Goal: Task Accomplishment & Management: Manage account settings

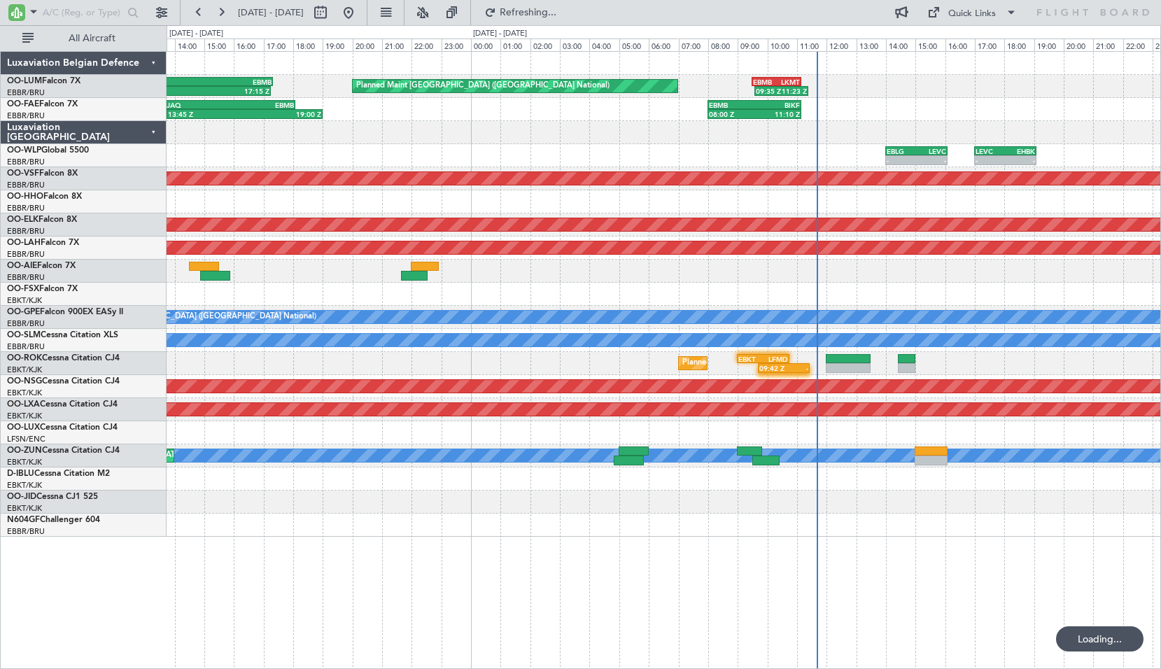
click at [530, 134] on div "Planned Maint [GEOGRAPHIC_DATA] ([GEOGRAPHIC_DATA] National) 09:35 Z 11:23 Z EB…" at bounding box center [664, 294] width 994 height 485
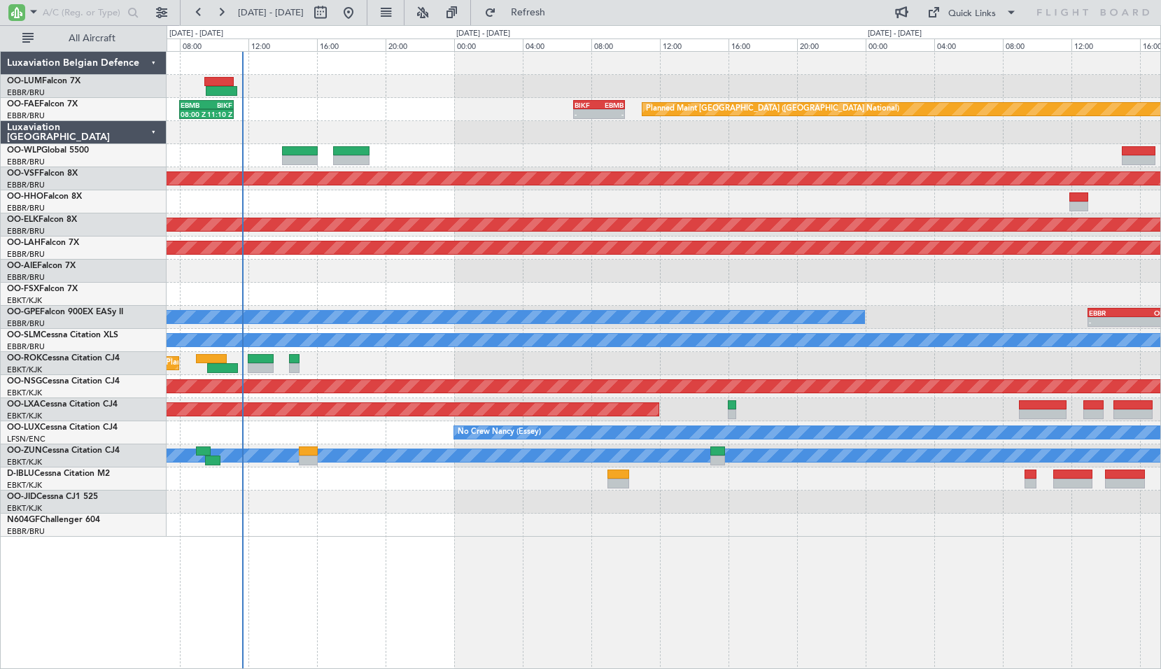
click at [585, 141] on div "Planned Maint [GEOGRAPHIC_DATA] ([GEOGRAPHIC_DATA] National) FZAA 09:30 Z EBMB …" at bounding box center [664, 294] width 994 height 485
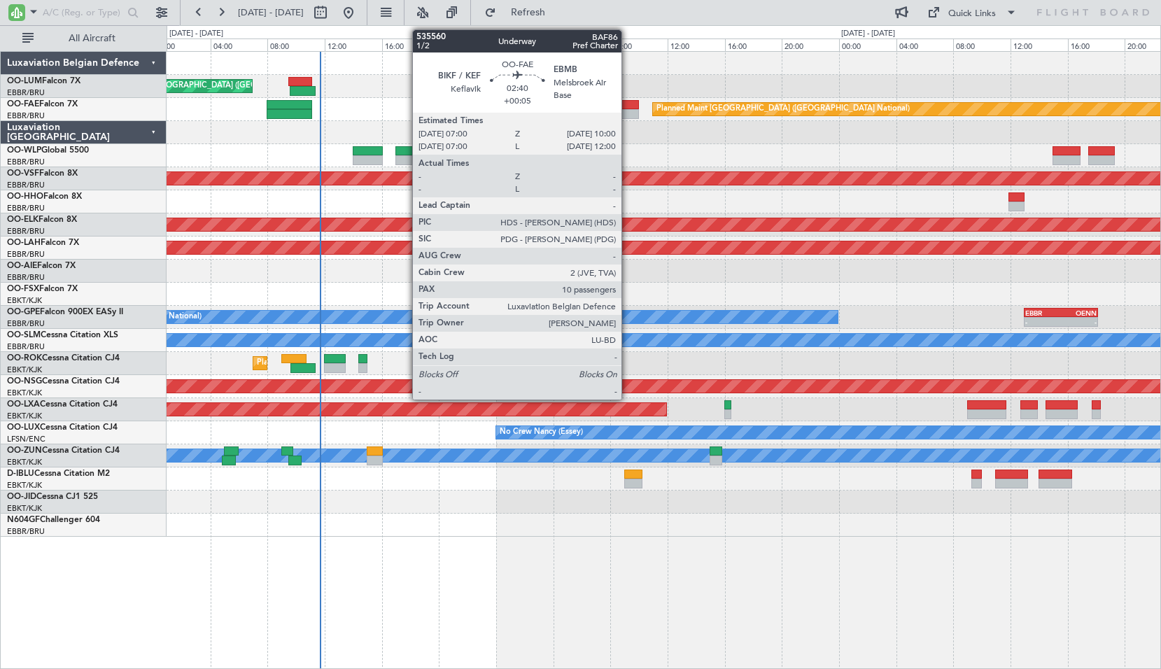
click at [628, 115] on div at bounding box center [616, 114] width 43 height 10
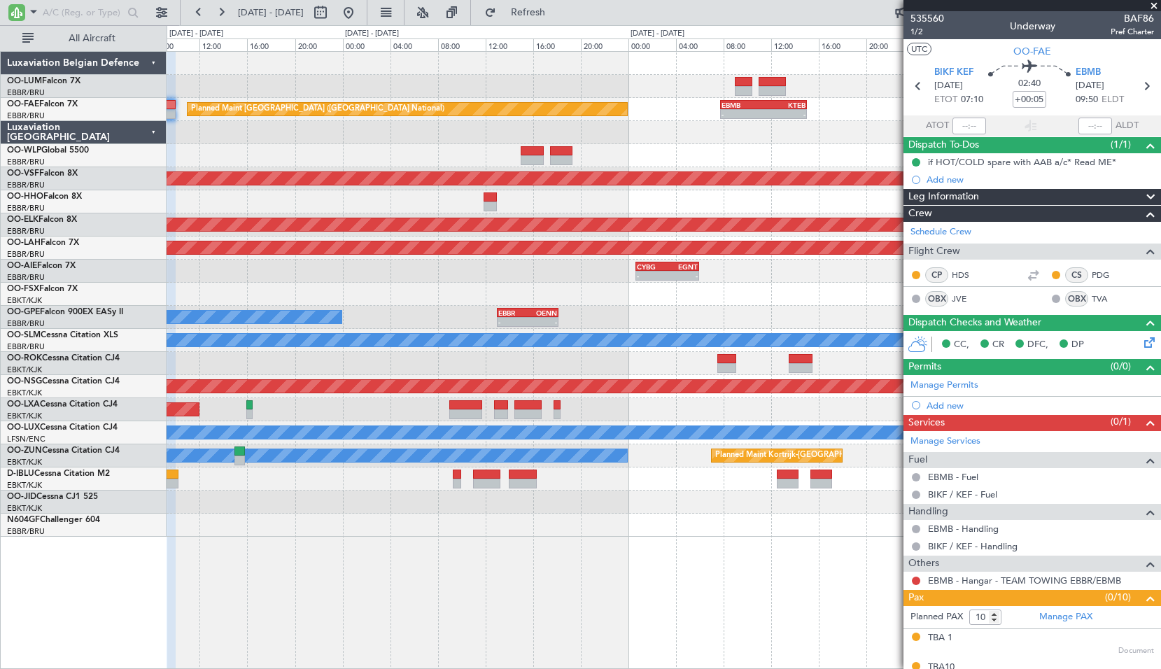
click at [240, 135] on div "Planned Maint [GEOGRAPHIC_DATA] ([GEOGRAPHIC_DATA] National) - - EBMB 07:45 Z K…" at bounding box center [664, 294] width 994 height 485
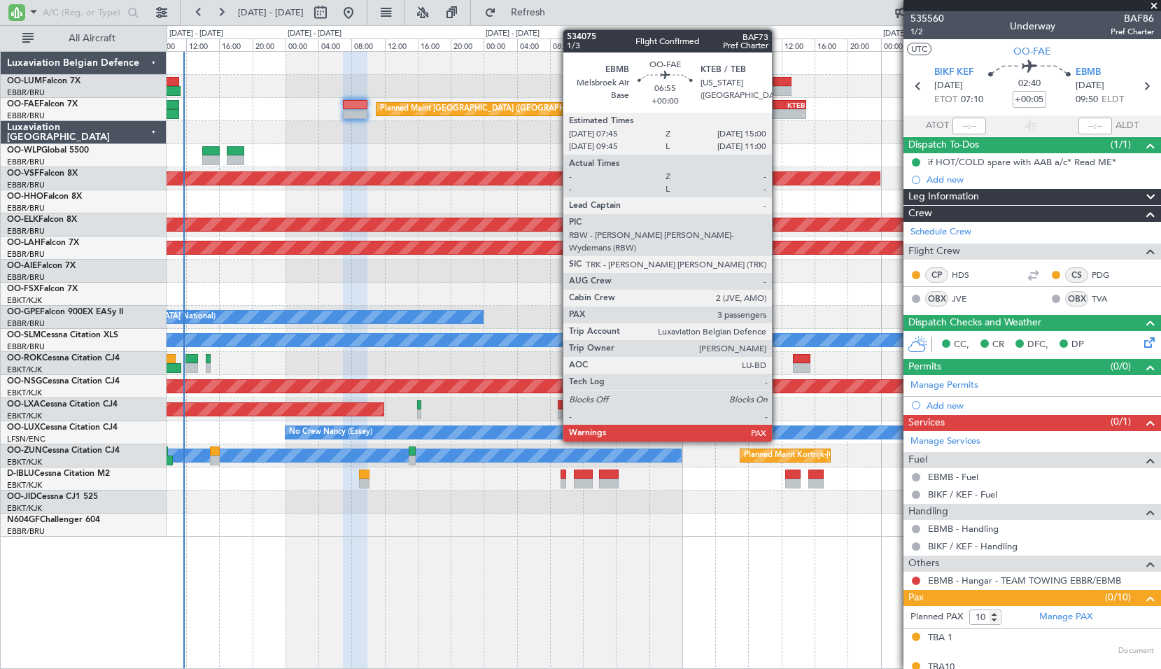
click at [777, 103] on div "KTEB" at bounding box center [790, 105] width 29 height 8
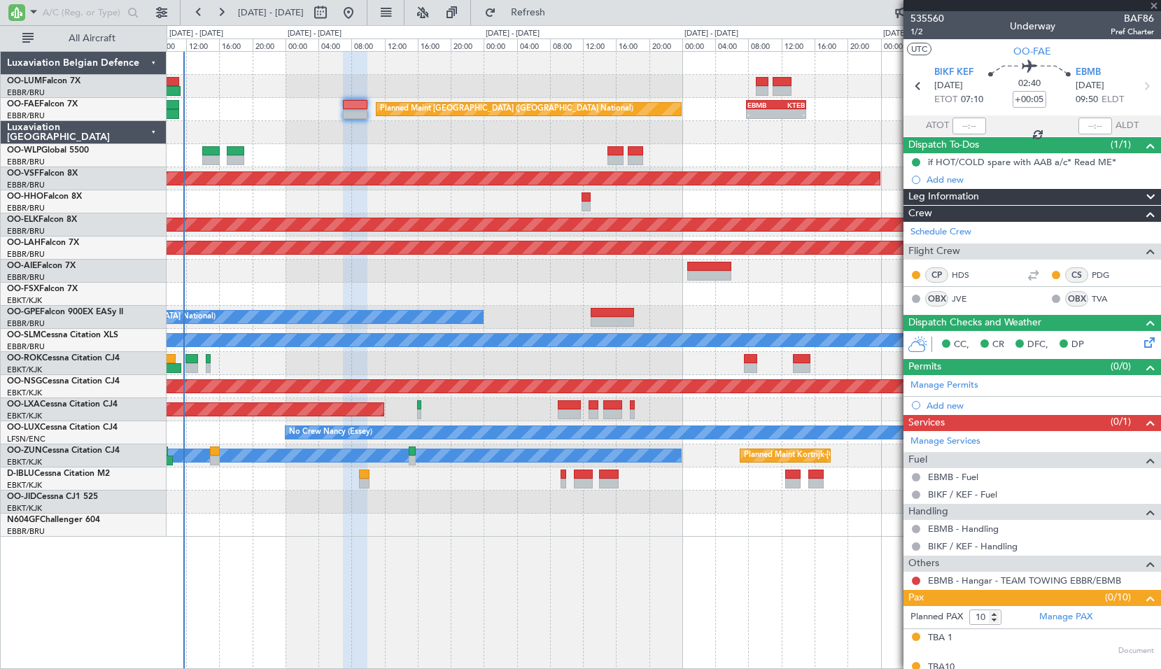
click at [768, 174] on div "AOG Maint [GEOGRAPHIC_DATA] ([GEOGRAPHIC_DATA] National)" at bounding box center [313, 178] width 1131 height 13
type input "3"
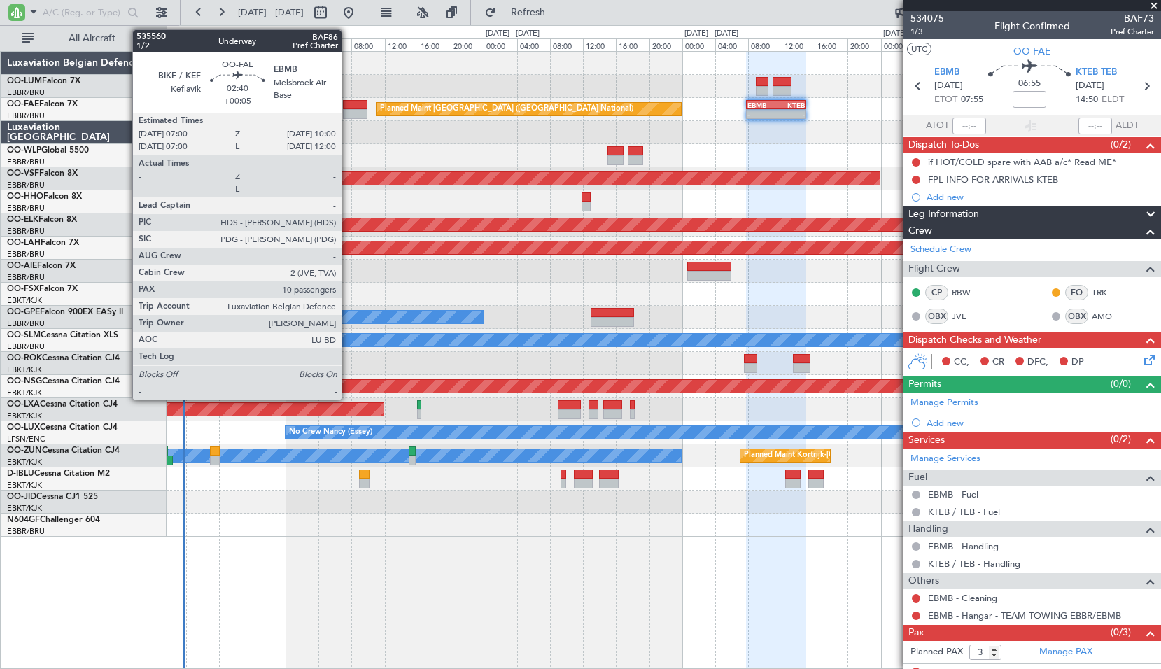
click at [348, 106] on div at bounding box center [355, 105] width 25 height 10
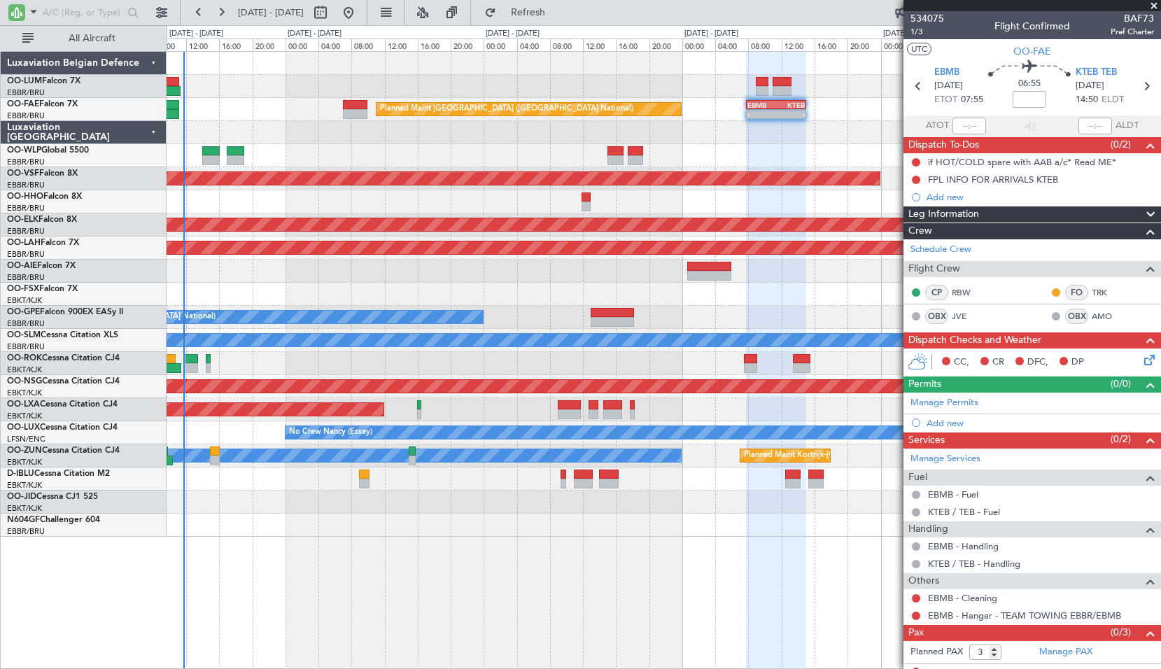
click at [381, 129] on div at bounding box center [664, 132] width 994 height 23
type input "+00:05"
type input "10"
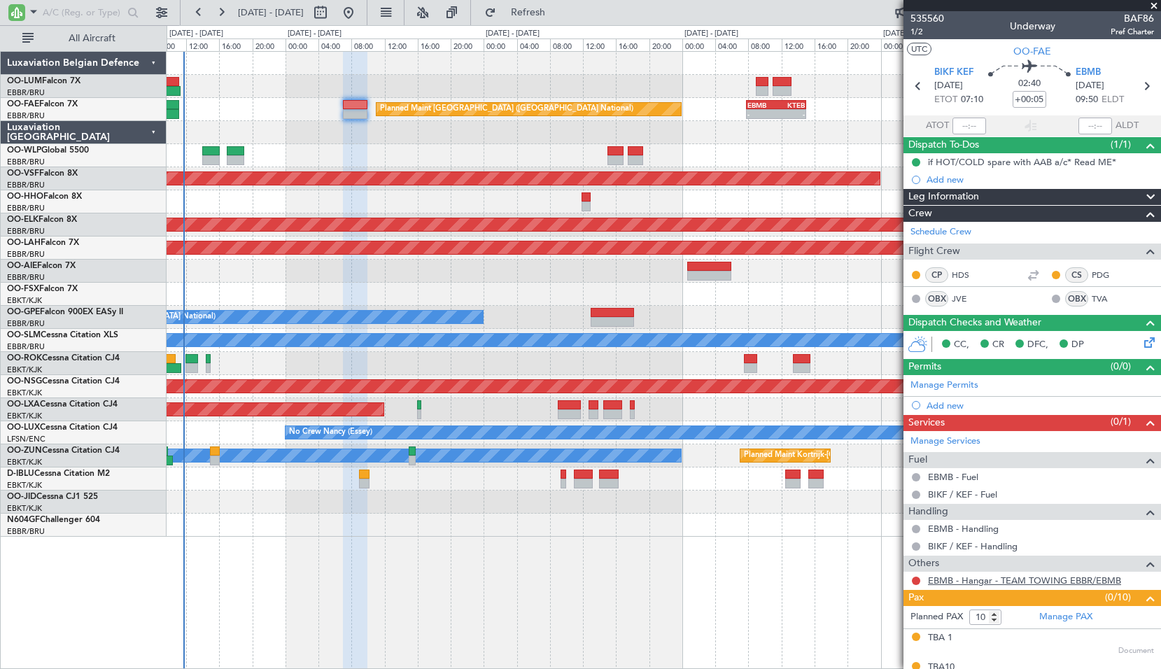
click at [985, 583] on link "EBMB - Hangar - TEAM TOWING EBBR/EBMB" at bounding box center [1024, 580] width 193 height 12
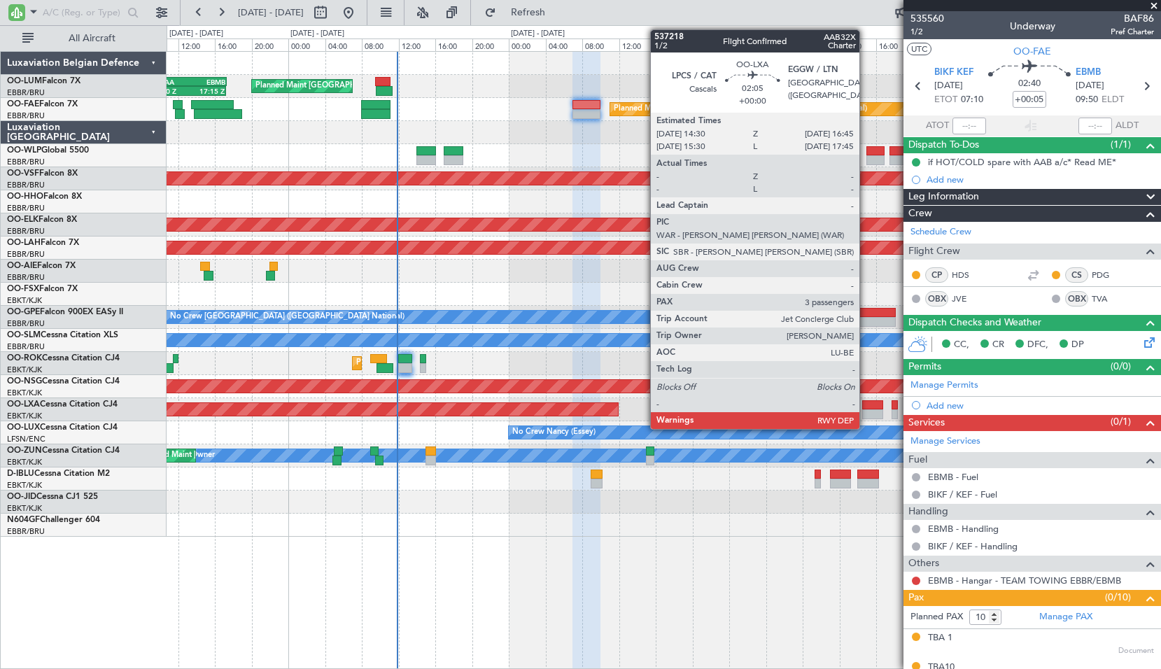
click at [866, 407] on div at bounding box center [872, 405] width 21 height 10
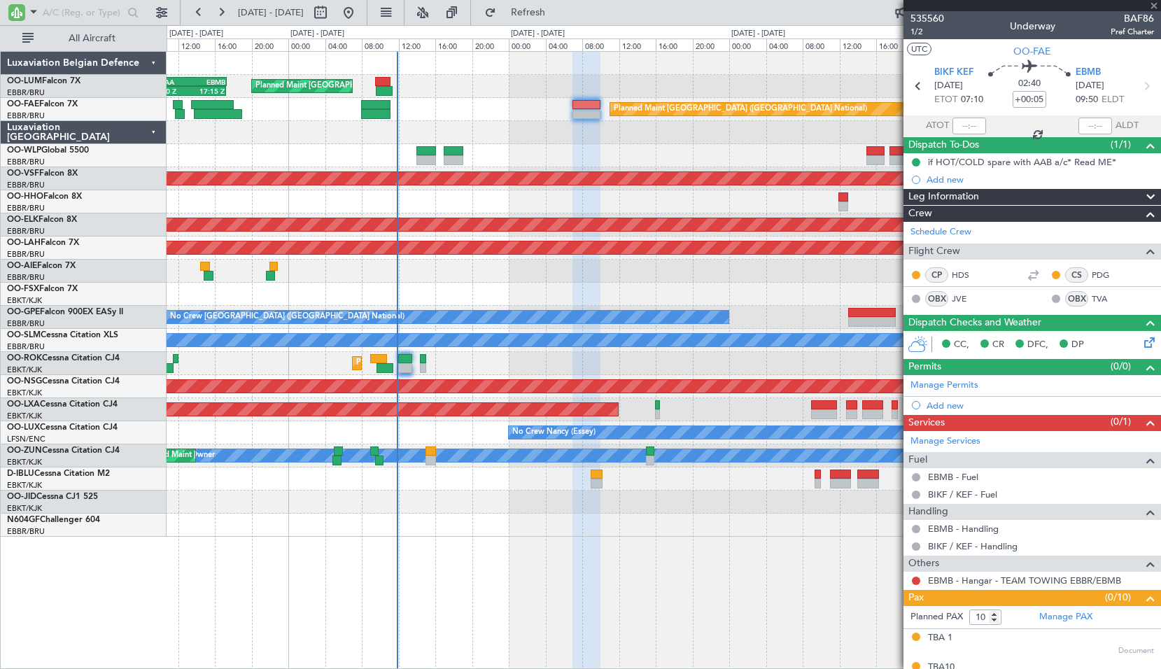
click at [861, 506] on div at bounding box center [664, 501] width 994 height 23
click at [411, 615] on div "Planned Maint [GEOGRAPHIC_DATA] ([GEOGRAPHIC_DATA] National) FZAA 09:30 Z EBMB …" at bounding box center [664, 360] width 994 height 618
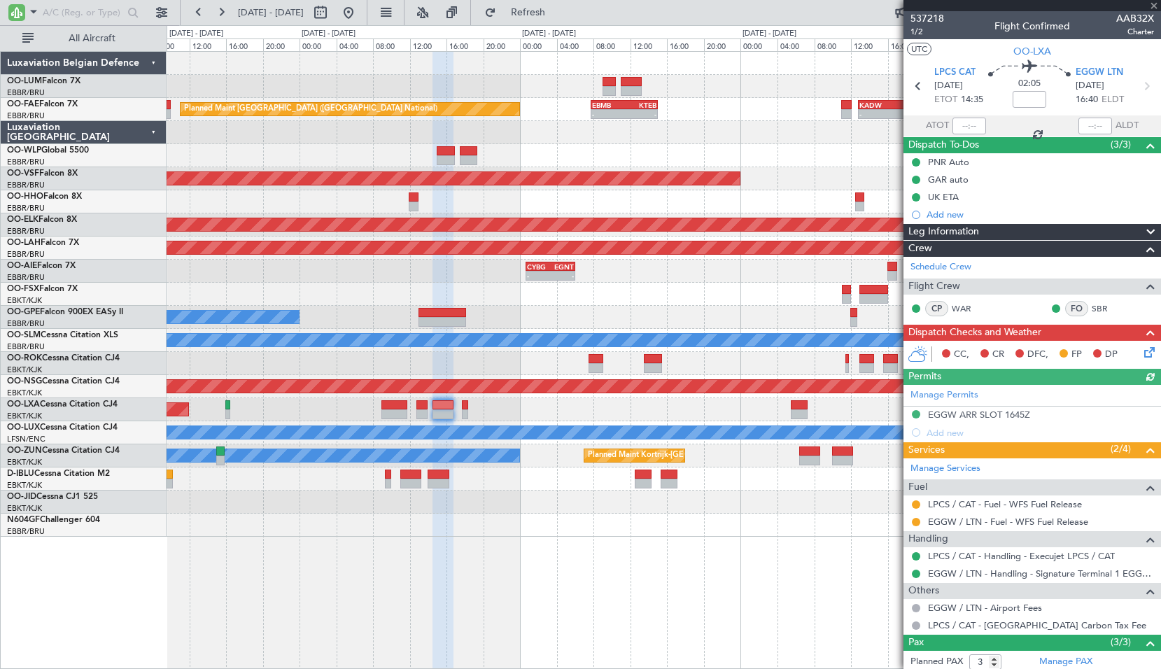
scroll to position [99, 0]
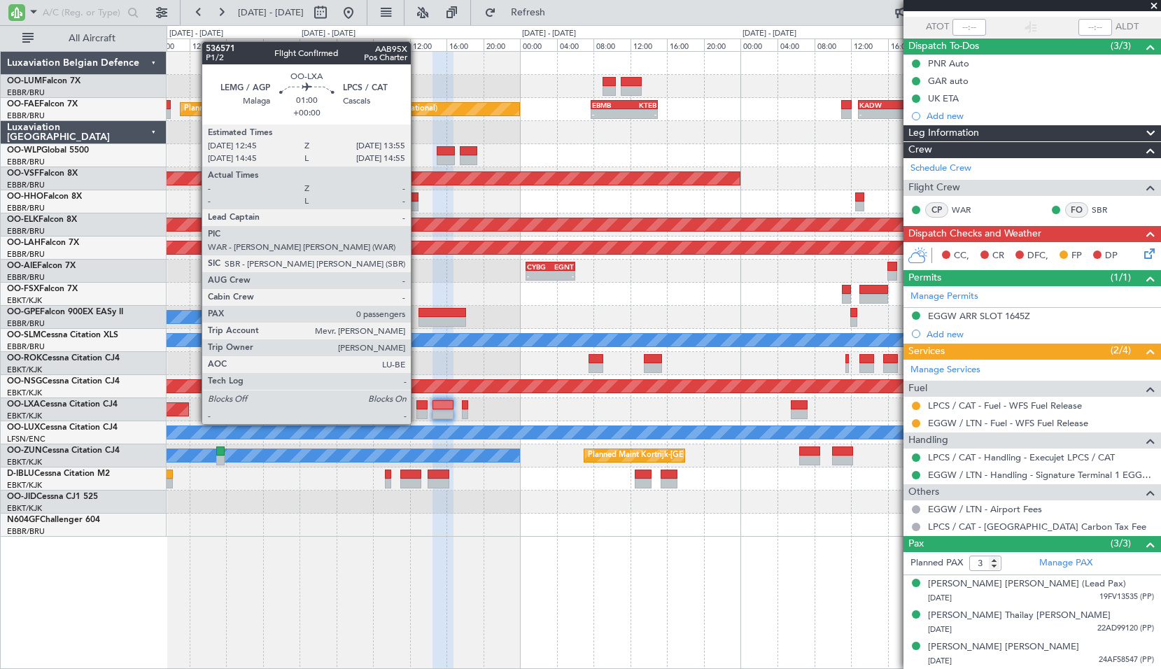
click at [417, 410] on div at bounding box center [421, 414] width 11 height 10
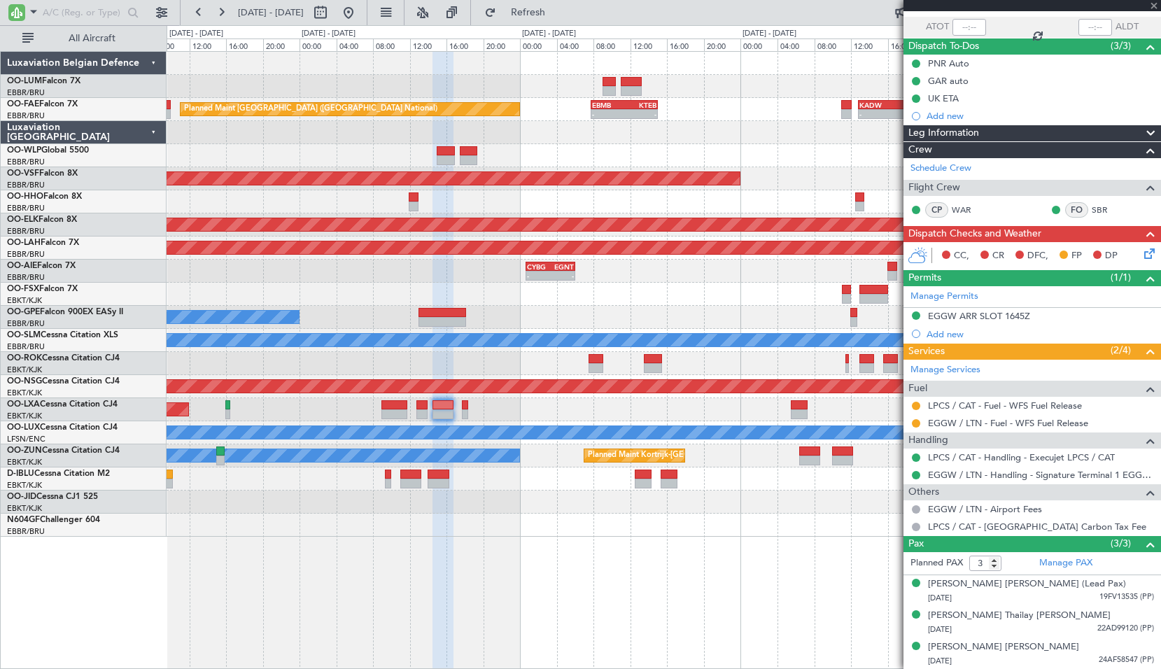
click at [557, 395] on div "Planned Maint [GEOGRAPHIC_DATA] ([GEOGRAPHIC_DATA])" at bounding box center [664, 386] width 994 height 23
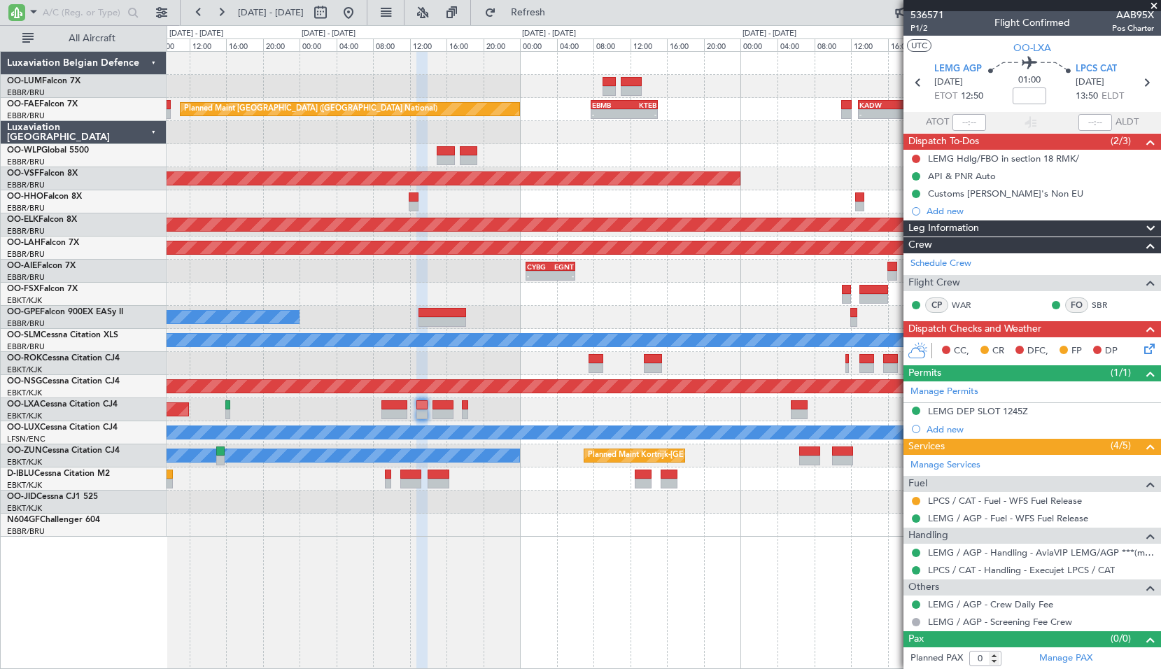
scroll to position [4, 0]
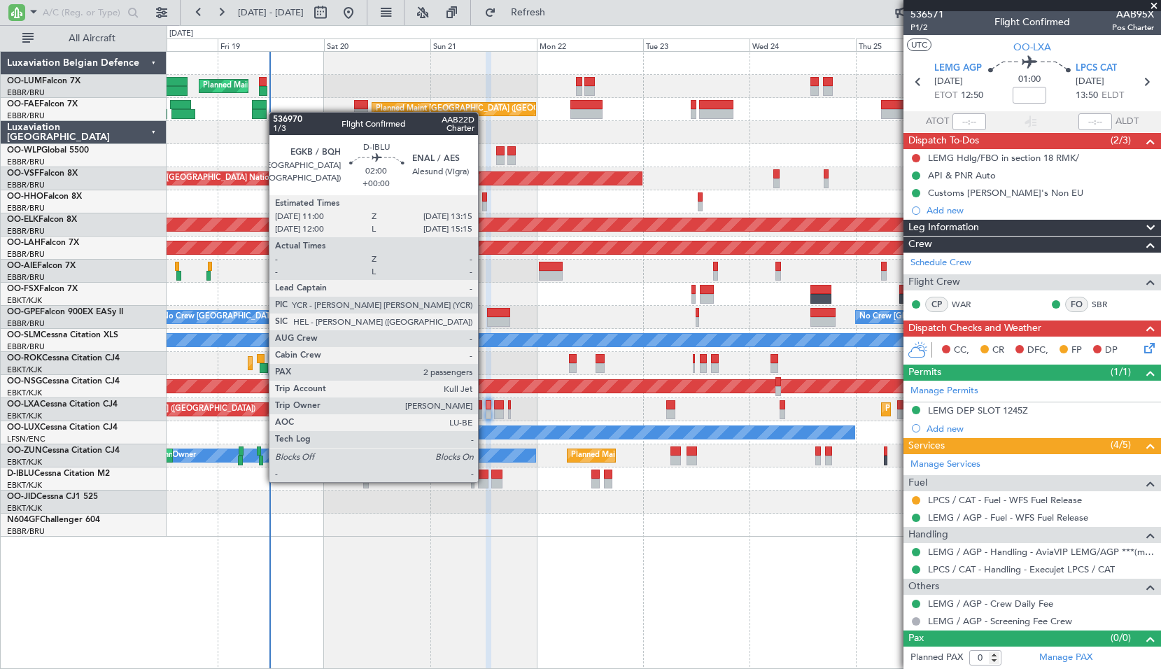
click at [484, 481] on div at bounding box center [483, 484] width 10 height 10
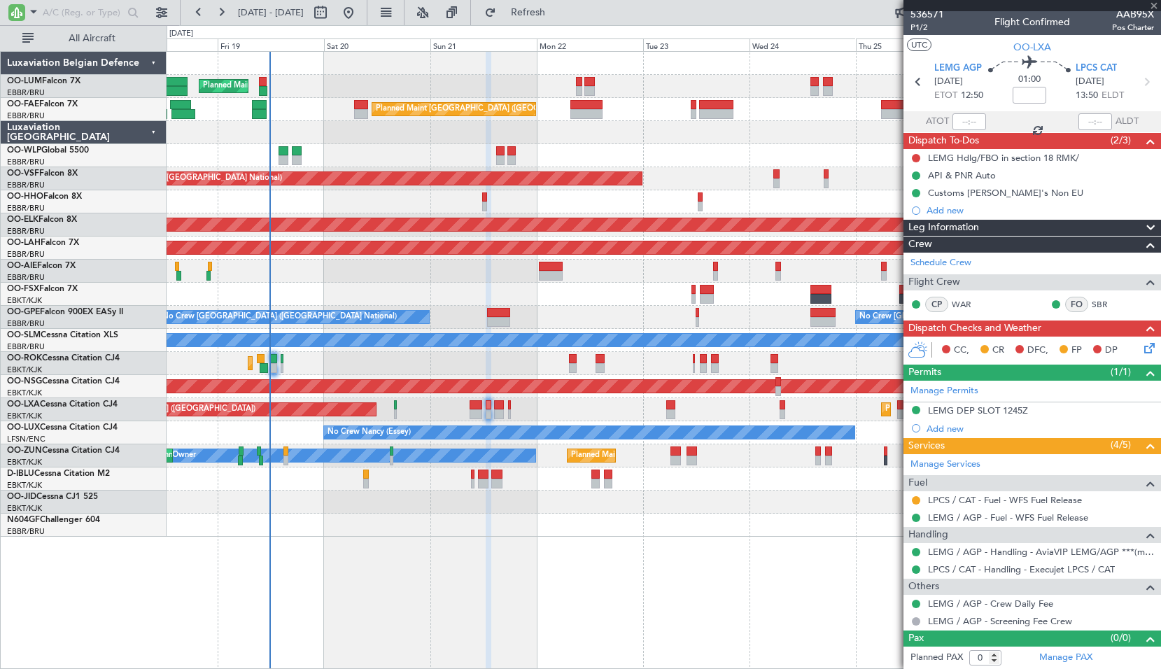
click at [619, 556] on div "Planned Maint [GEOGRAPHIC_DATA] ([GEOGRAPHIC_DATA] National) Owner [GEOGRAPHIC_…" at bounding box center [664, 360] width 994 height 618
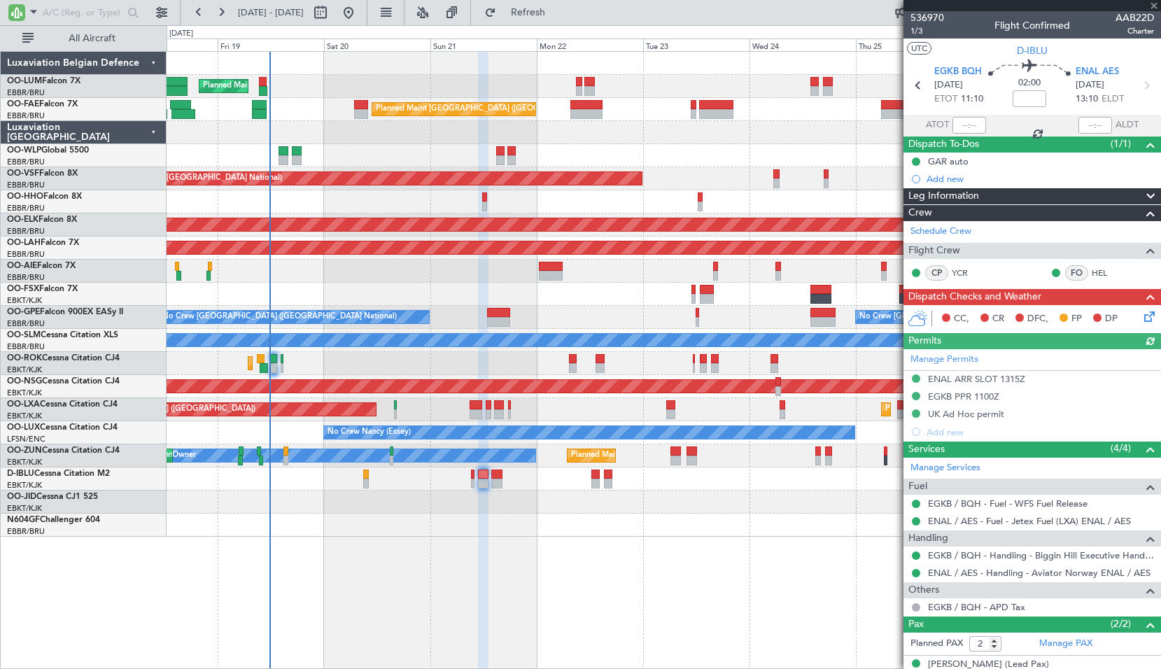
scroll to position [0, 0]
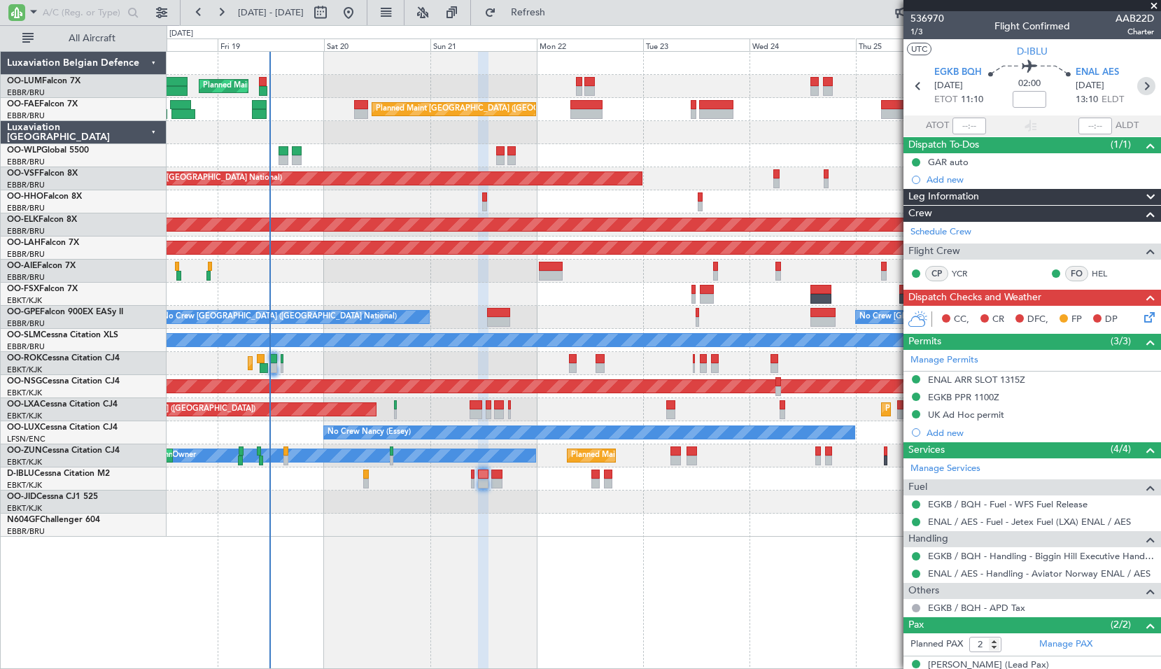
click at [1137, 90] on icon at bounding box center [1146, 86] width 18 height 18
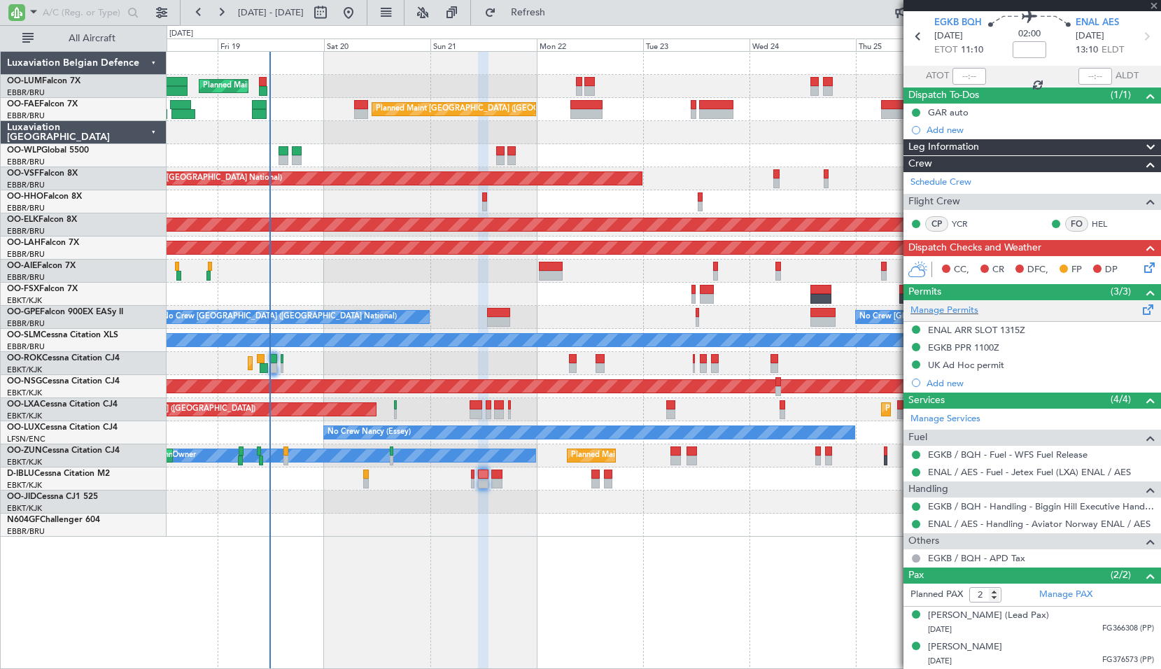
type input "0"
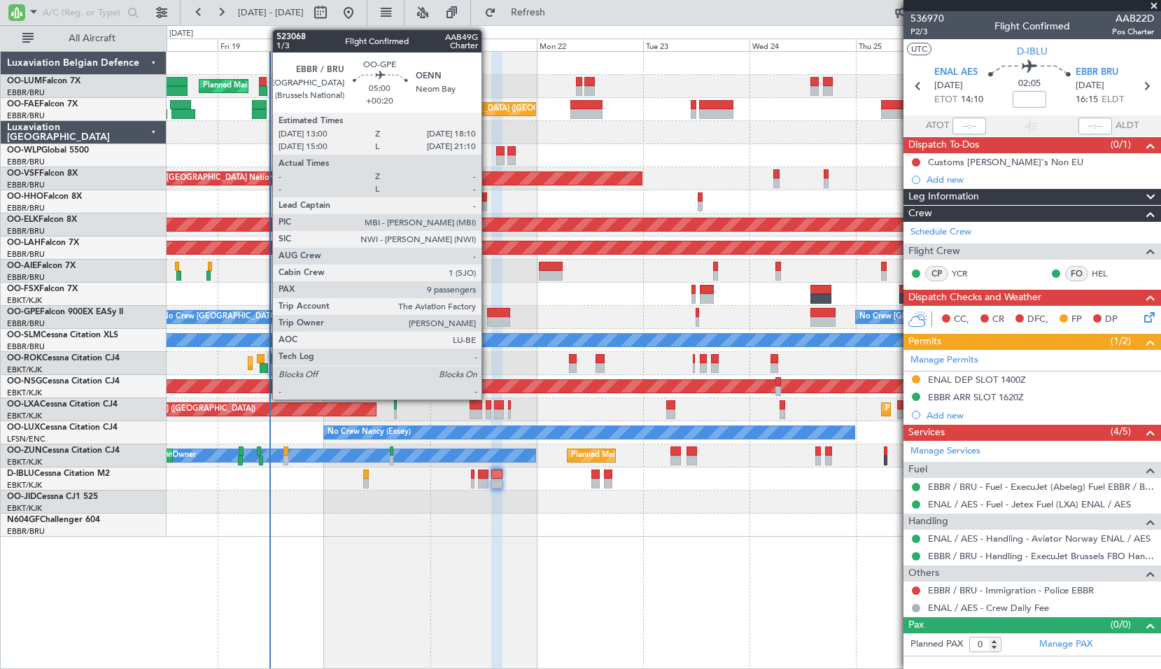
click at [488, 309] on div at bounding box center [498, 313] width 23 height 10
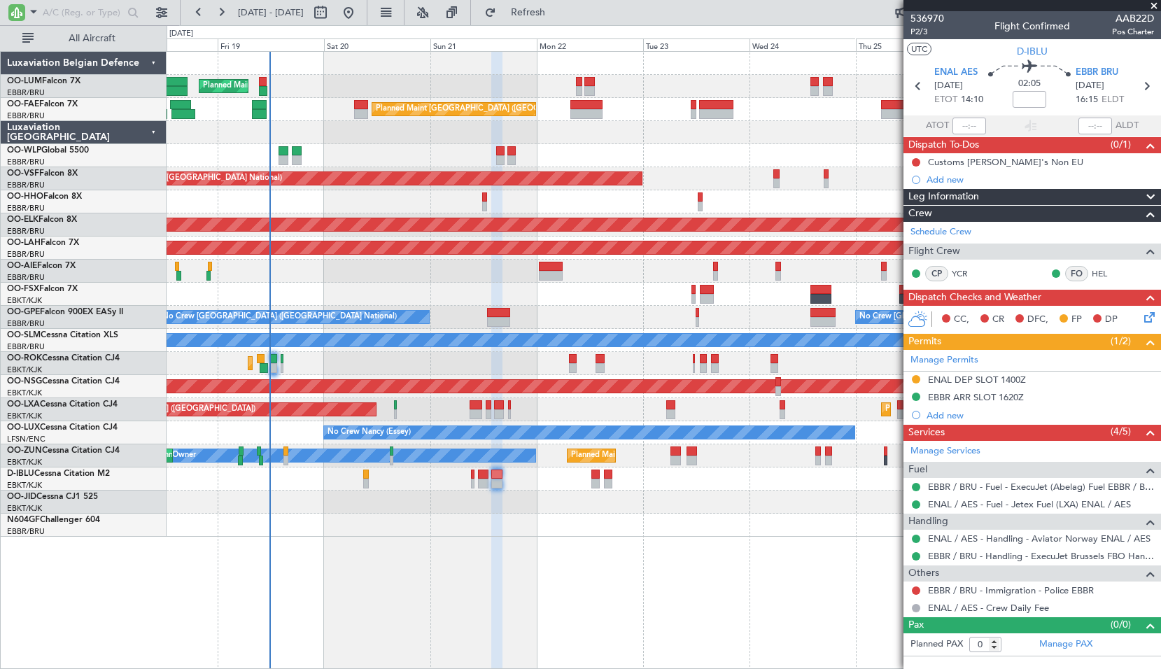
click at [584, 307] on div "No Crew [GEOGRAPHIC_DATA] ([GEOGRAPHIC_DATA] National) No Crew [GEOGRAPHIC_DATA…" at bounding box center [664, 317] width 994 height 23
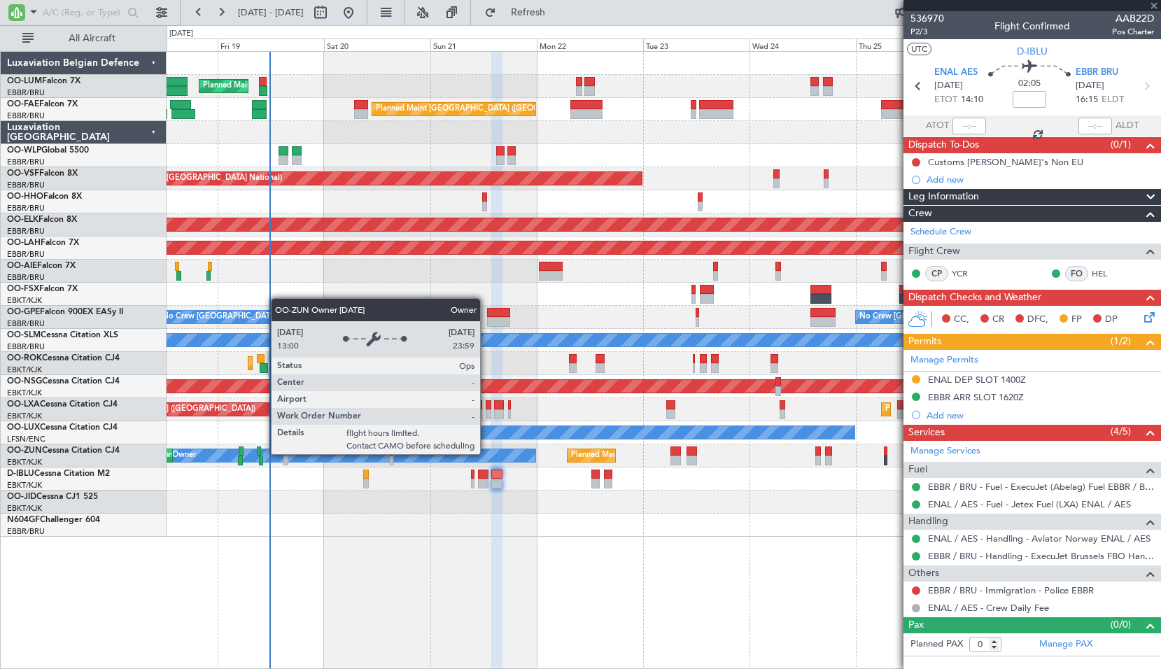
type input "+00:20"
type input "9"
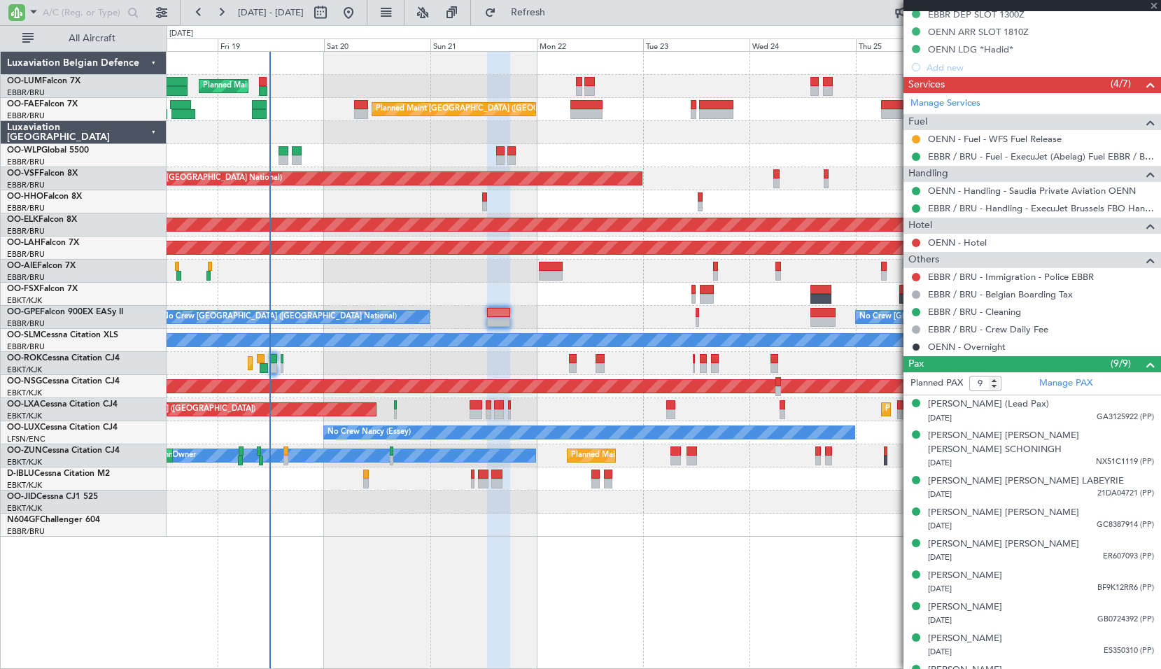
scroll to position [456, 0]
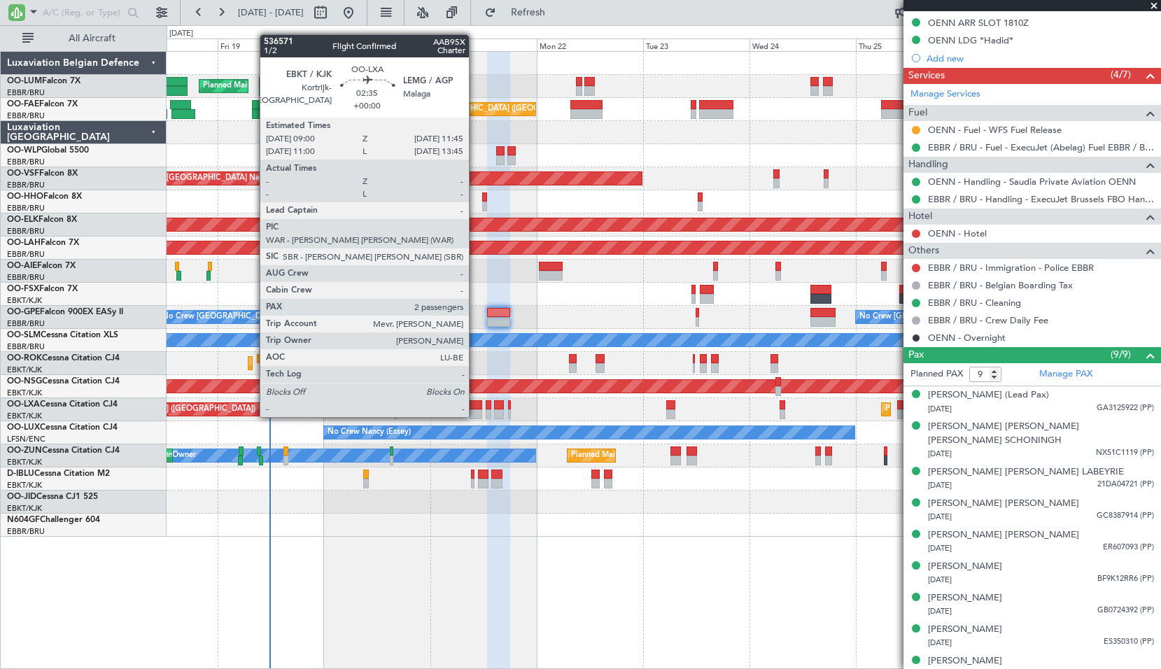
click at [475, 403] on div at bounding box center [476, 405] width 13 height 10
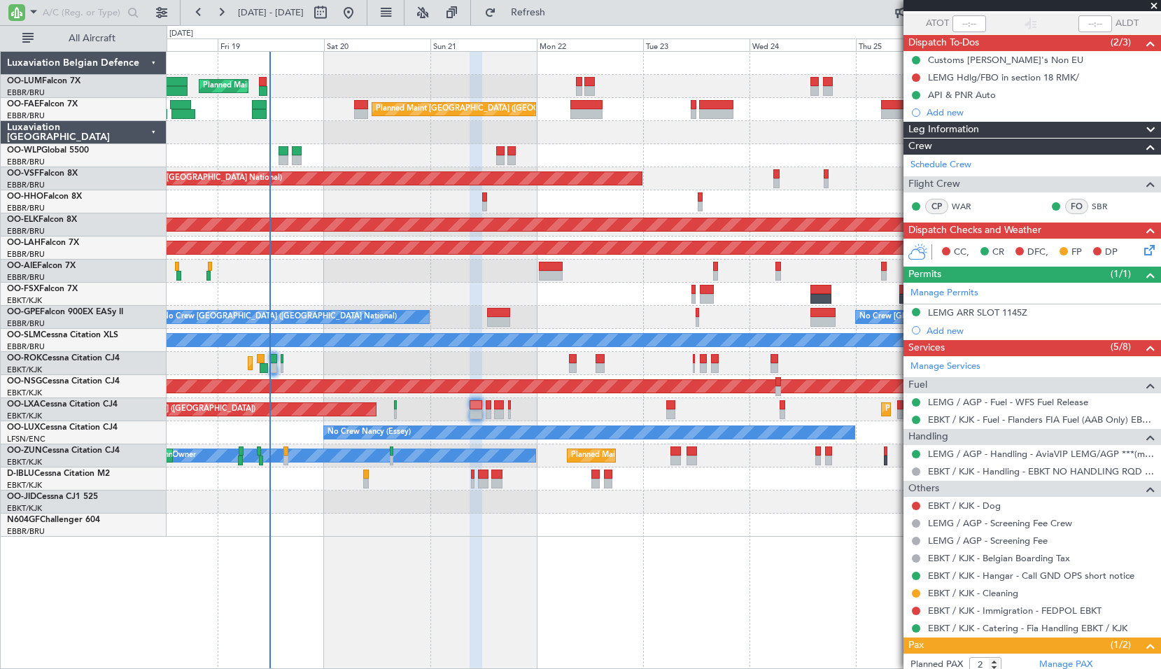
scroll to position [0, 0]
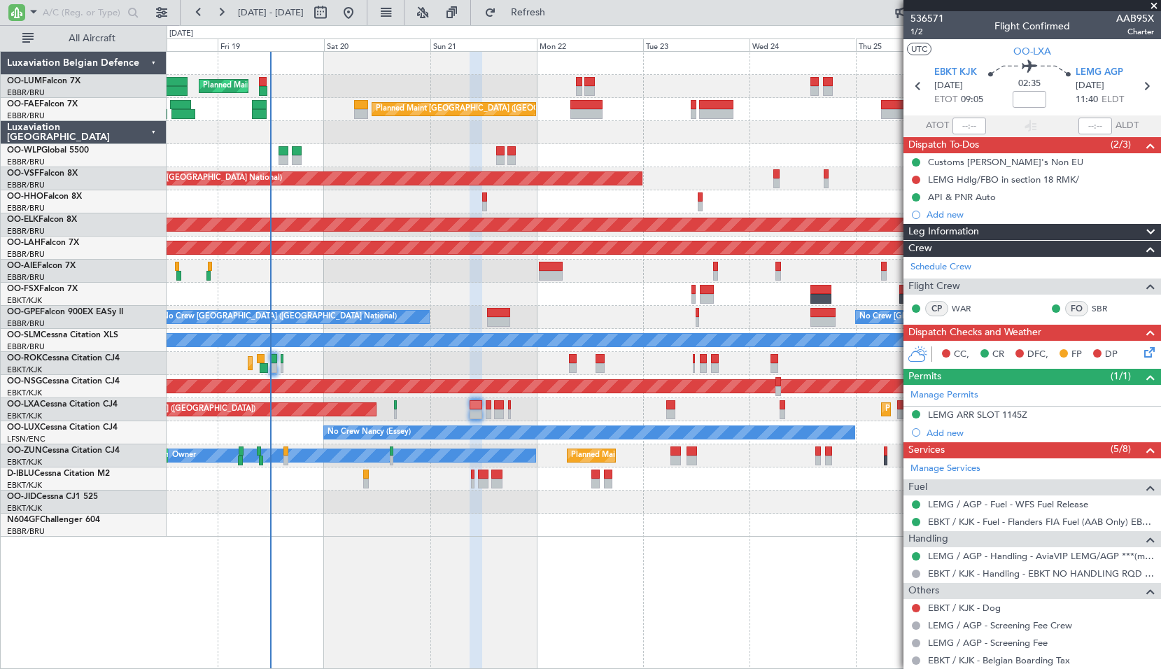
click at [977, 314] on div "CP WAR" at bounding box center [946, 308] width 73 height 15
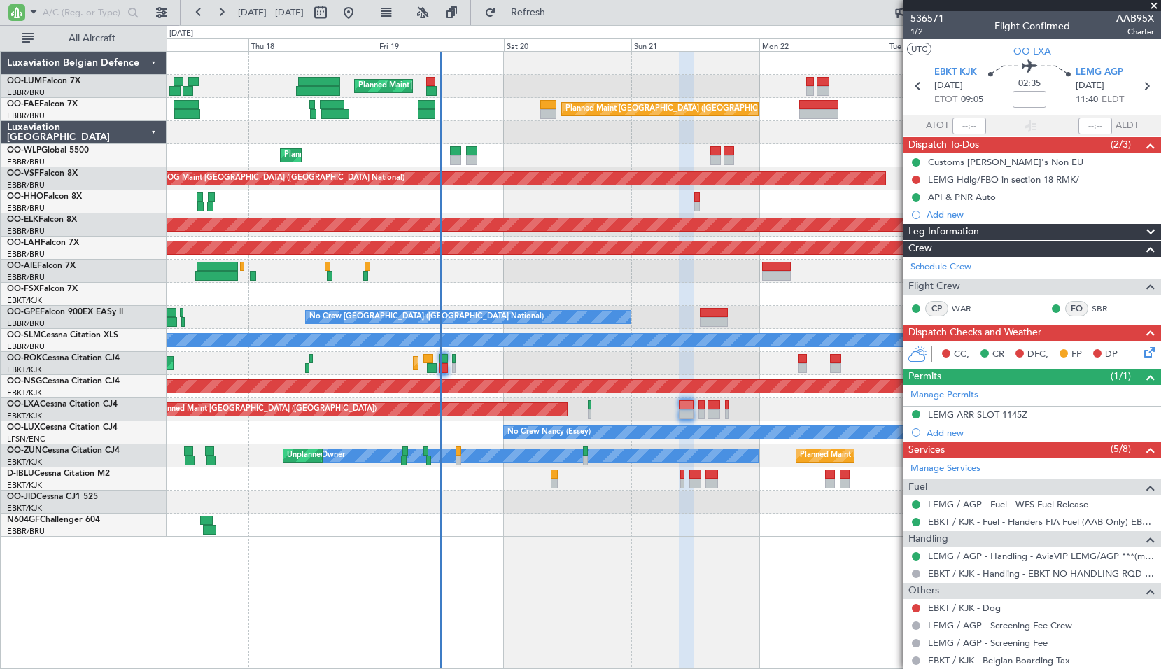
click at [528, 277] on div "Planned Maint [GEOGRAPHIC_DATA] ([GEOGRAPHIC_DATA] National) Unplanned Maint [G…" at bounding box center [664, 294] width 994 height 485
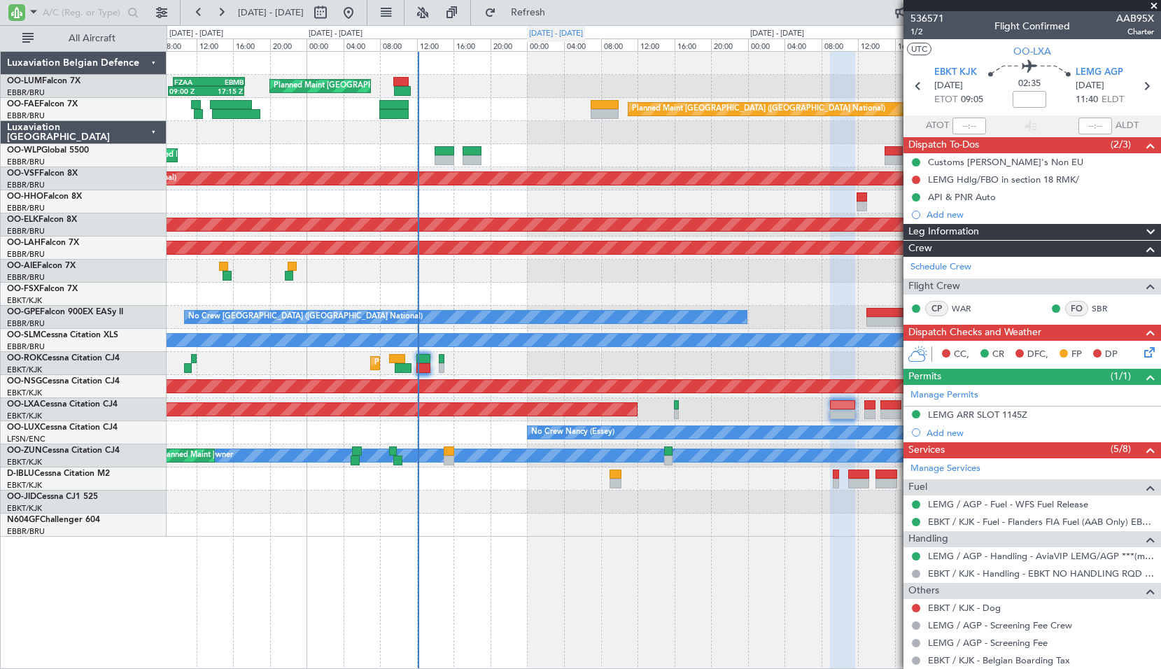
click at [542, 30] on div "[DATE] - [DATE]" at bounding box center [556, 34] width 54 height 12
click at [539, 21] on button "Refresh" at bounding box center [520, 12] width 84 height 22
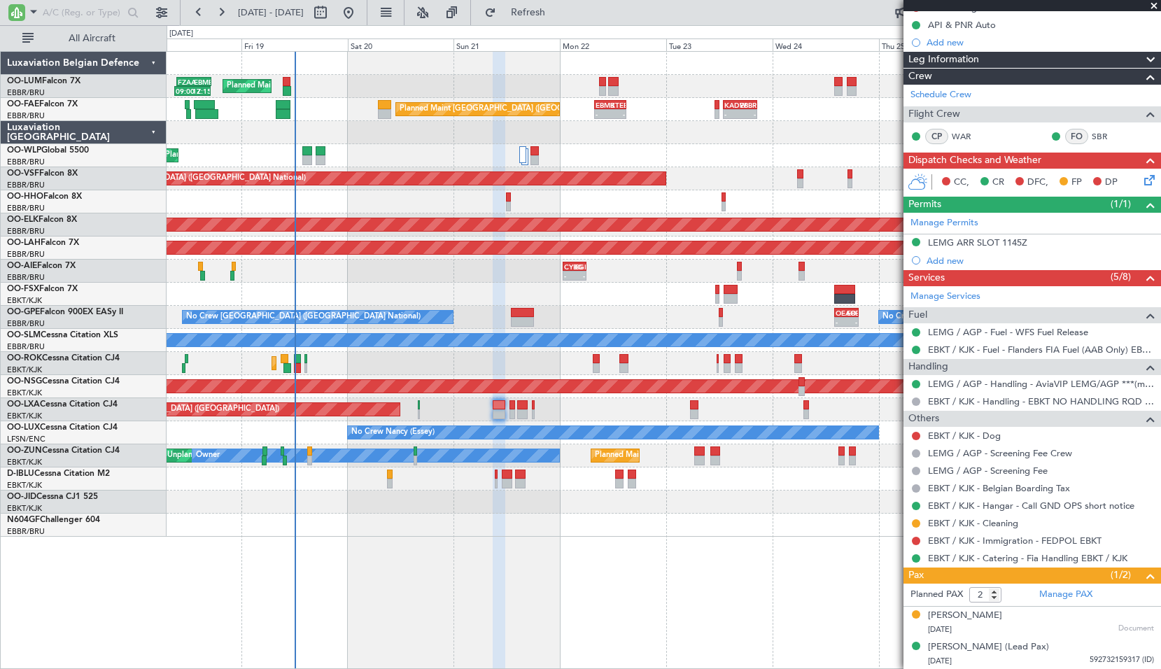
click at [446, 139] on div "Planned Maint [GEOGRAPHIC_DATA] ([GEOGRAPHIC_DATA] National) 09:00 Z 17:15 Z FZ…" at bounding box center [664, 294] width 994 height 485
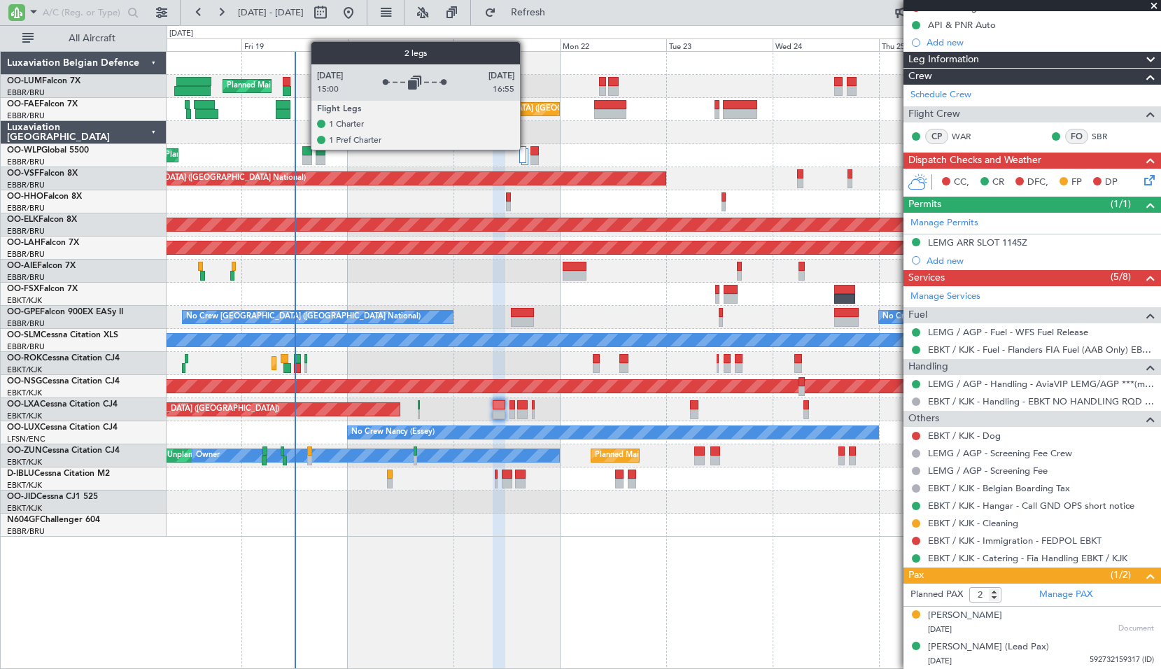
click at [526, 149] on div at bounding box center [522, 154] width 7 height 17
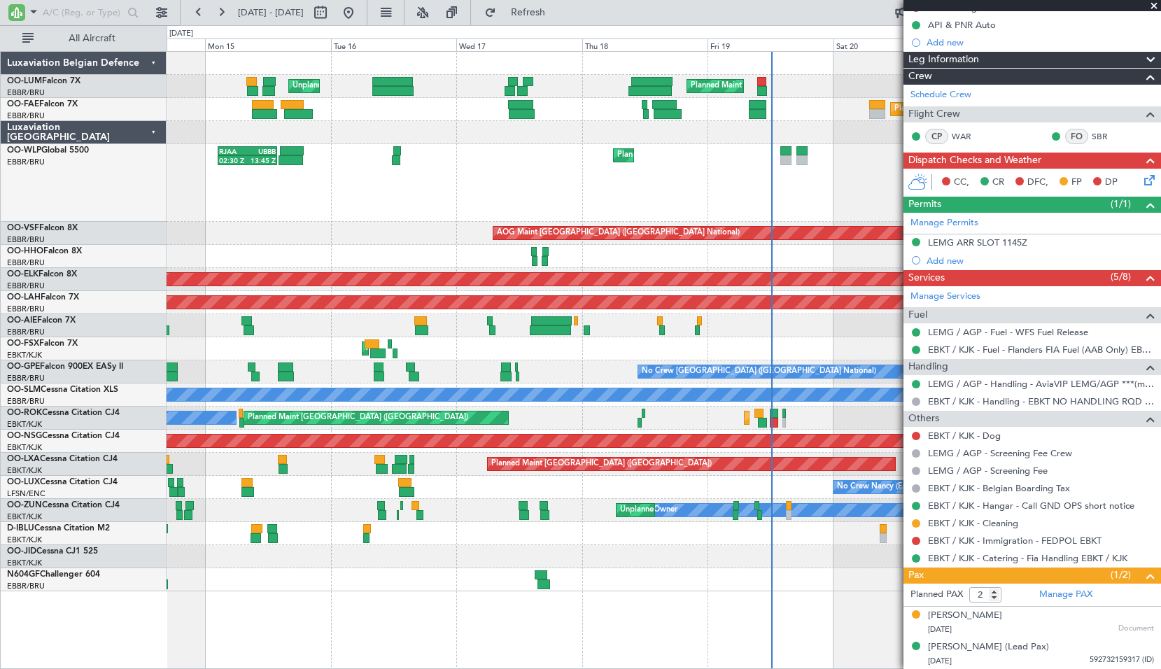
click at [863, 97] on div "Planned Maint [GEOGRAPHIC_DATA] ([GEOGRAPHIC_DATA] National) Unplanned Maint [G…" at bounding box center [664, 321] width 994 height 539
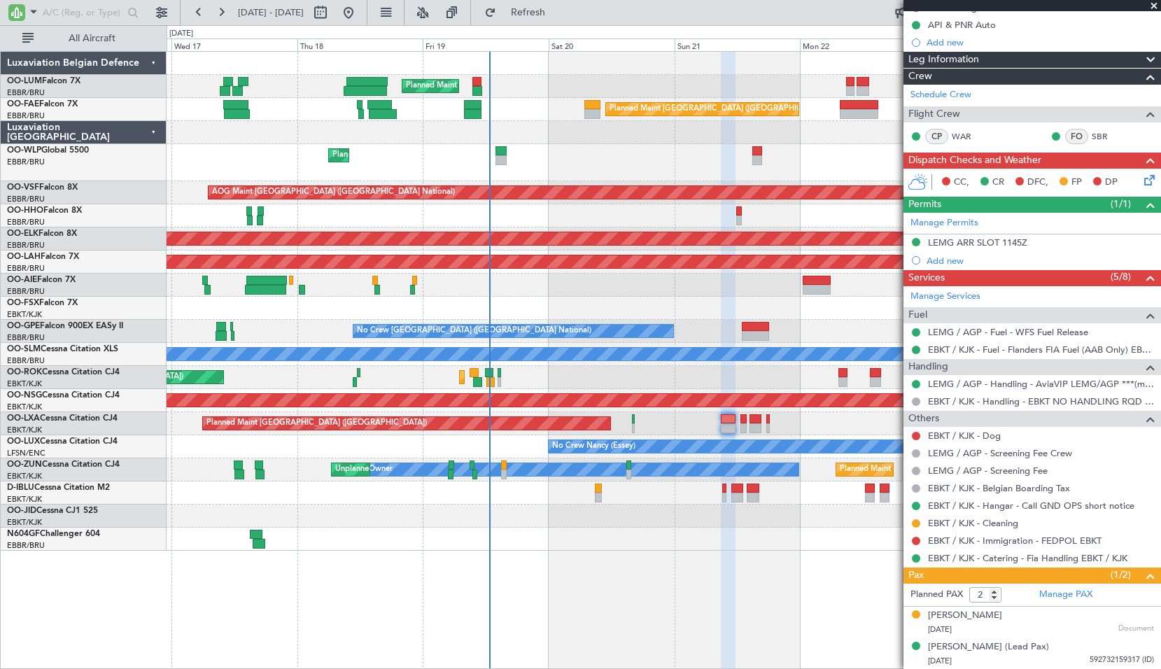
click at [317, 600] on div "Planned Maint [GEOGRAPHIC_DATA] ([GEOGRAPHIC_DATA] National) Unplanned Maint [G…" at bounding box center [664, 360] width 994 height 618
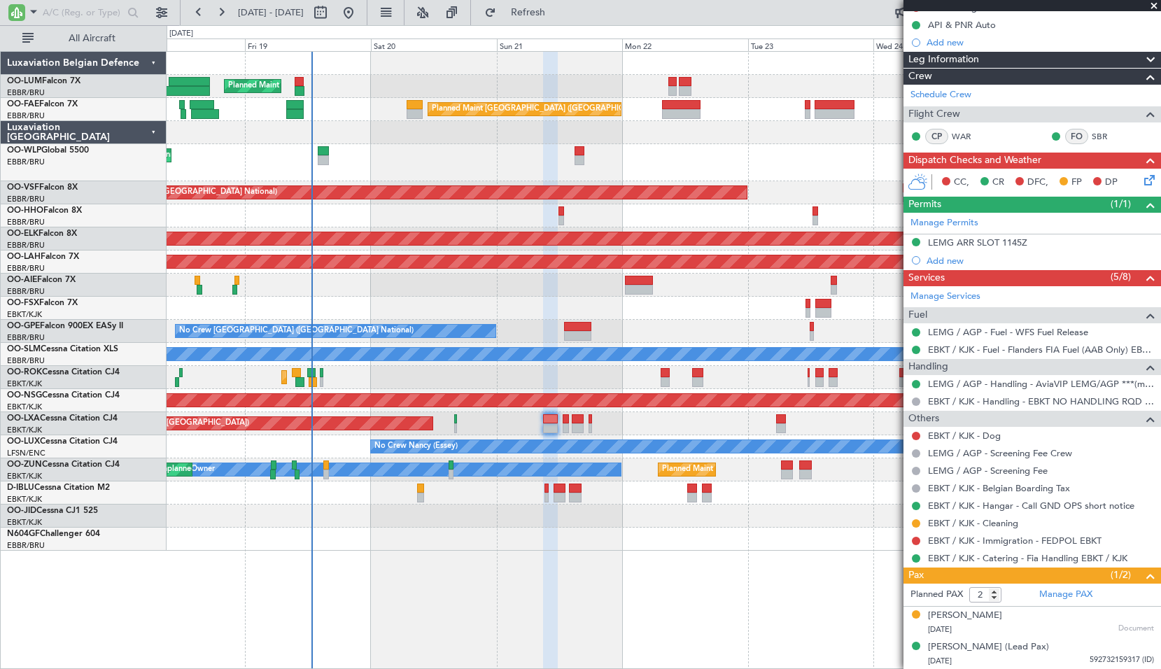
click at [372, 605] on div "Planned Maint [GEOGRAPHIC_DATA] ([GEOGRAPHIC_DATA] National) Planned Maint [GEO…" at bounding box center [664, 360] width 994 height 618
click at [1151, 2] on span at bounding box center [1154, 6] width 14 height 13
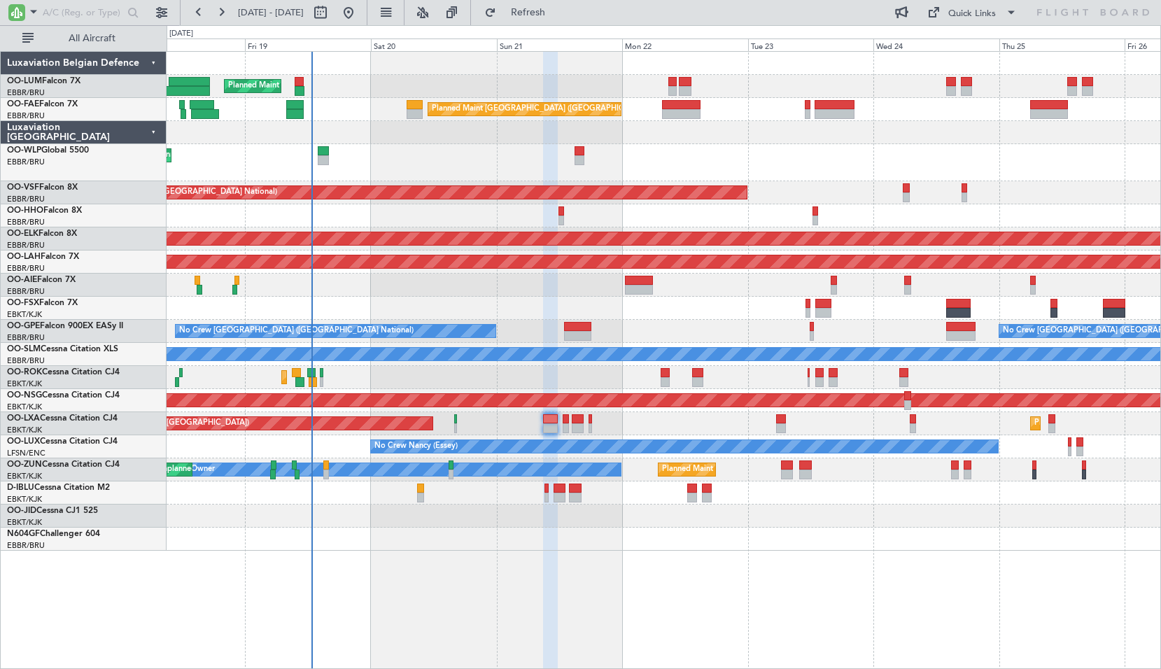
type input "0"
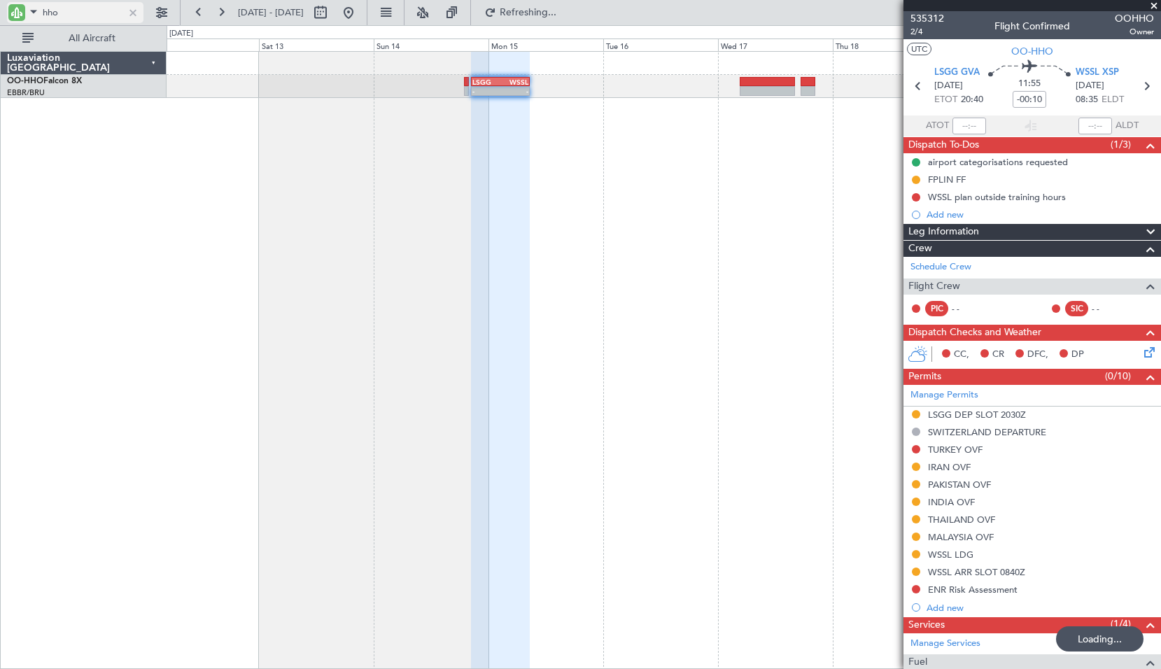
click at [63, 17] on input "hho" at bounding box center [83, 12] width 80 height 21
click at [64, 17] on input "hho" at bounding box center [83, 12] width 80 height 21
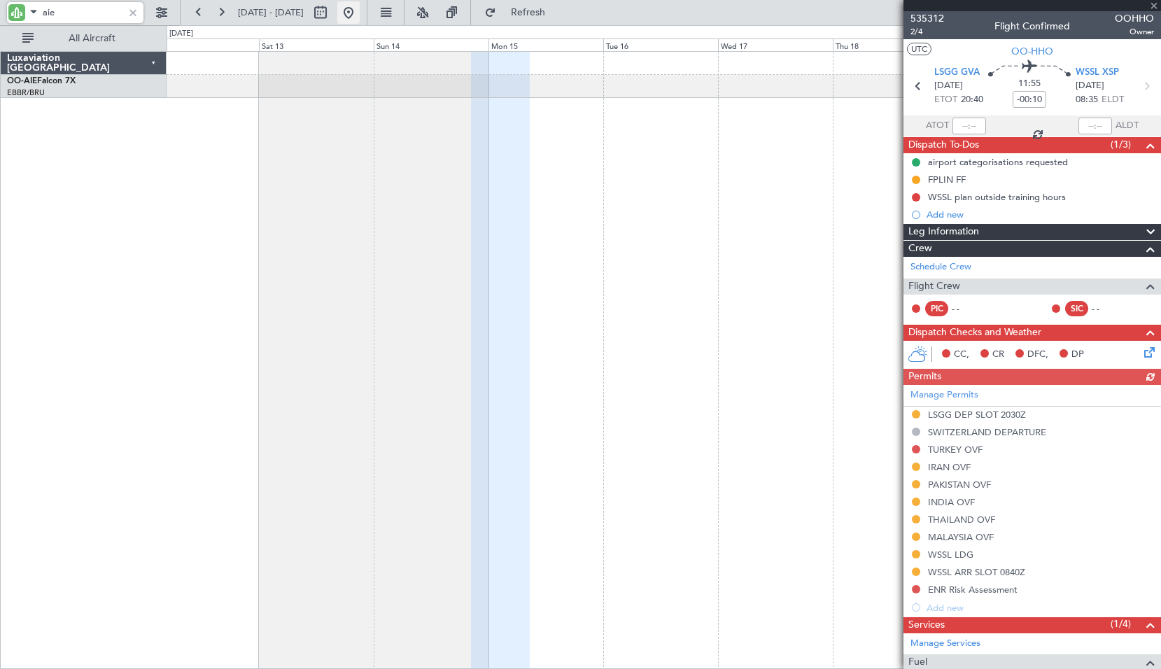
type input "aie"
click at [360, 14] on button at bounding box center [348, 12] width 22 height 22
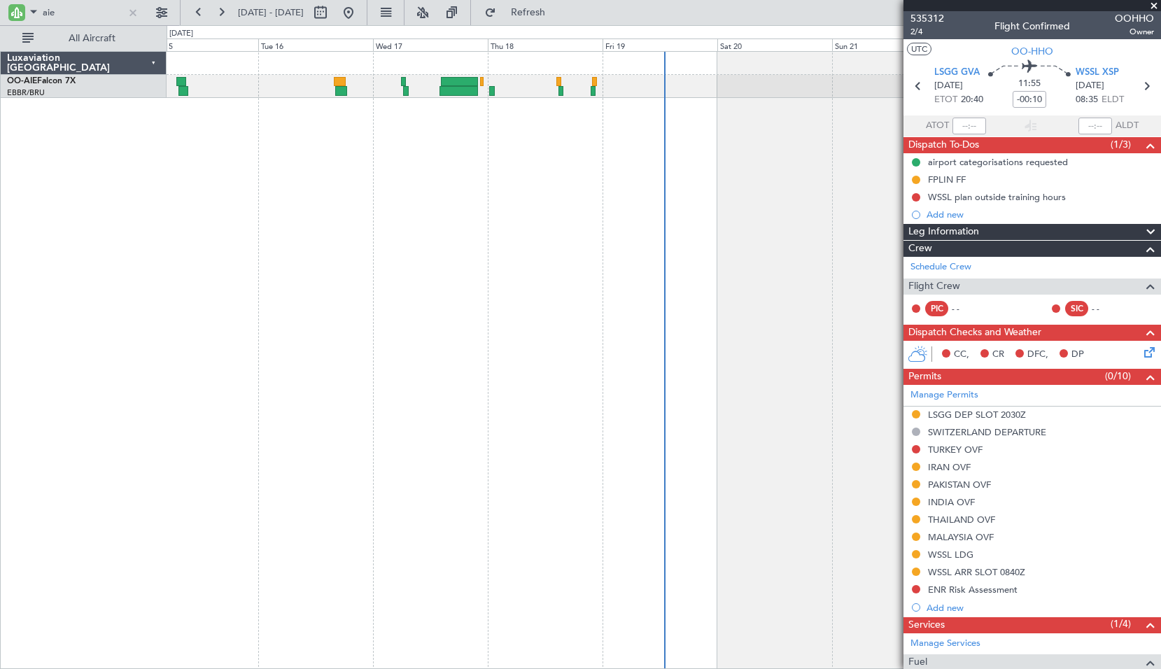
click at [556, 87] on div at bounding box center [664, 86] width 994 height 23
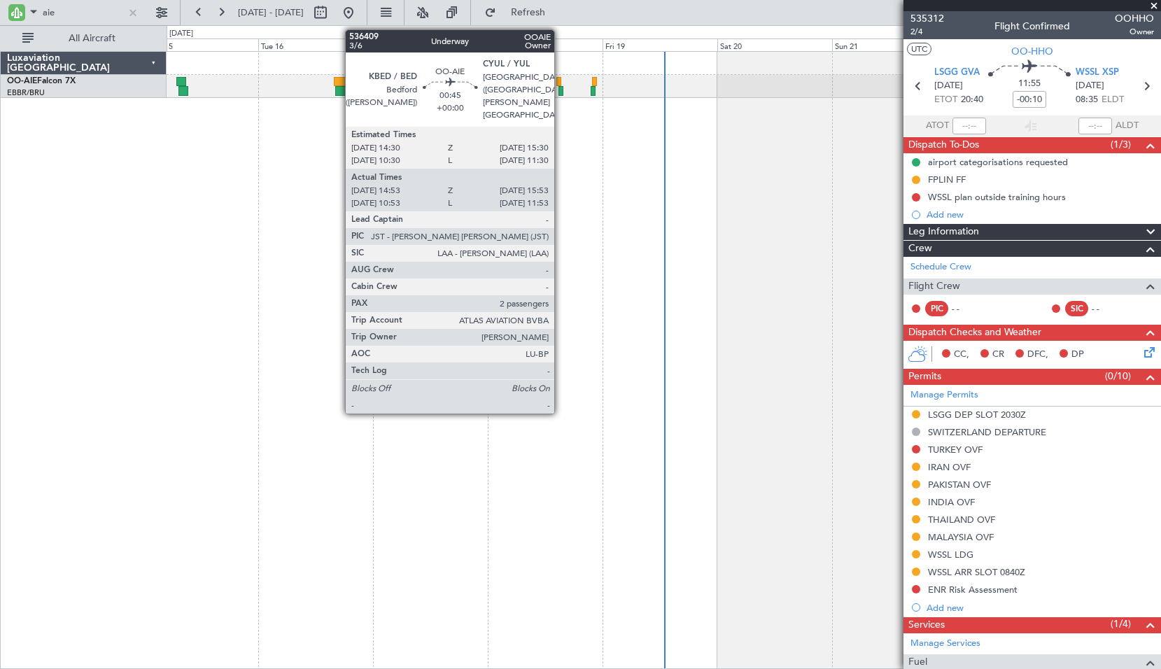
click at [560, 90] on div at bounding box center [560, 91] width 5 height 10
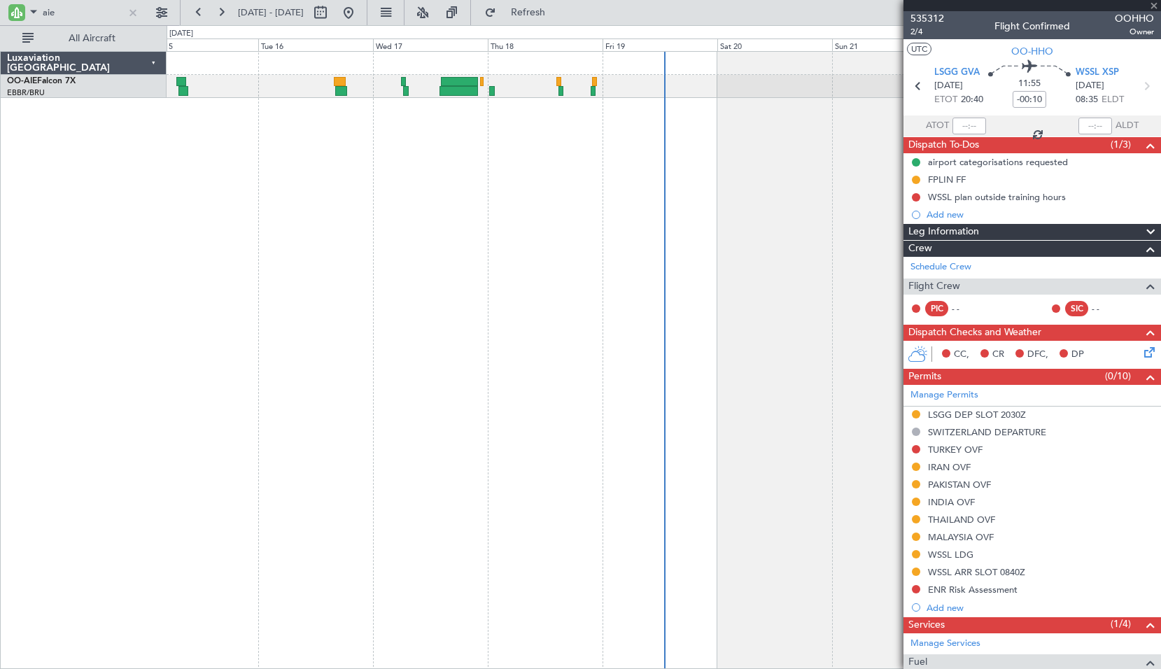
type input "15:03"
type input "15:48"
type input "2"
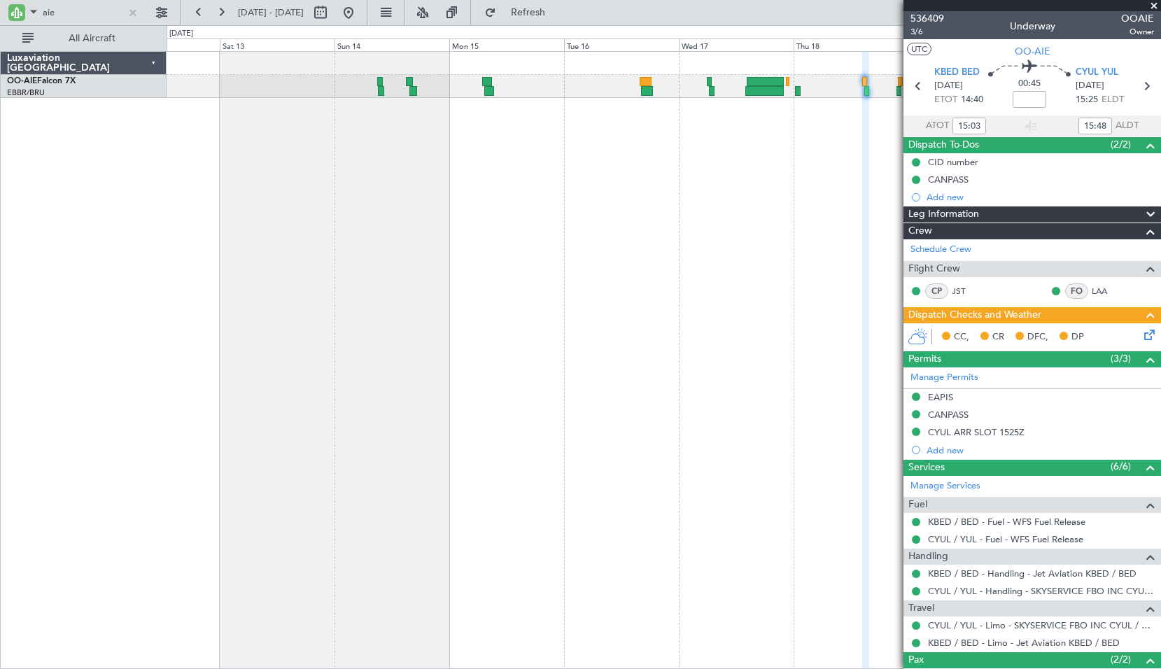
click at [573, 290] on div "Planned Maint [GEOGRAPHIC_DATA] ([GEOGRAPHIC_DATA])" at bounding box center [664, 360] width 994 height 618
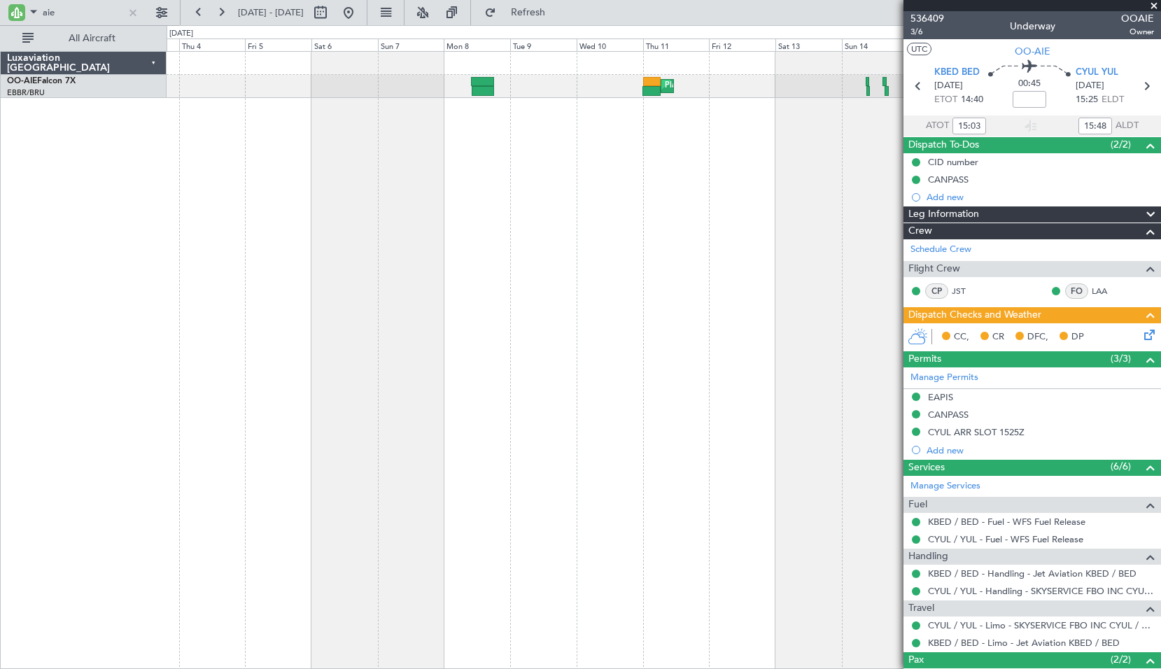
click at [750, 292] on div "Planned Maint [GEOGRAPHIC_DATA] ([GEOGRAPHIC_DATA])" at bounding box center [664, 360] width 994 height 618
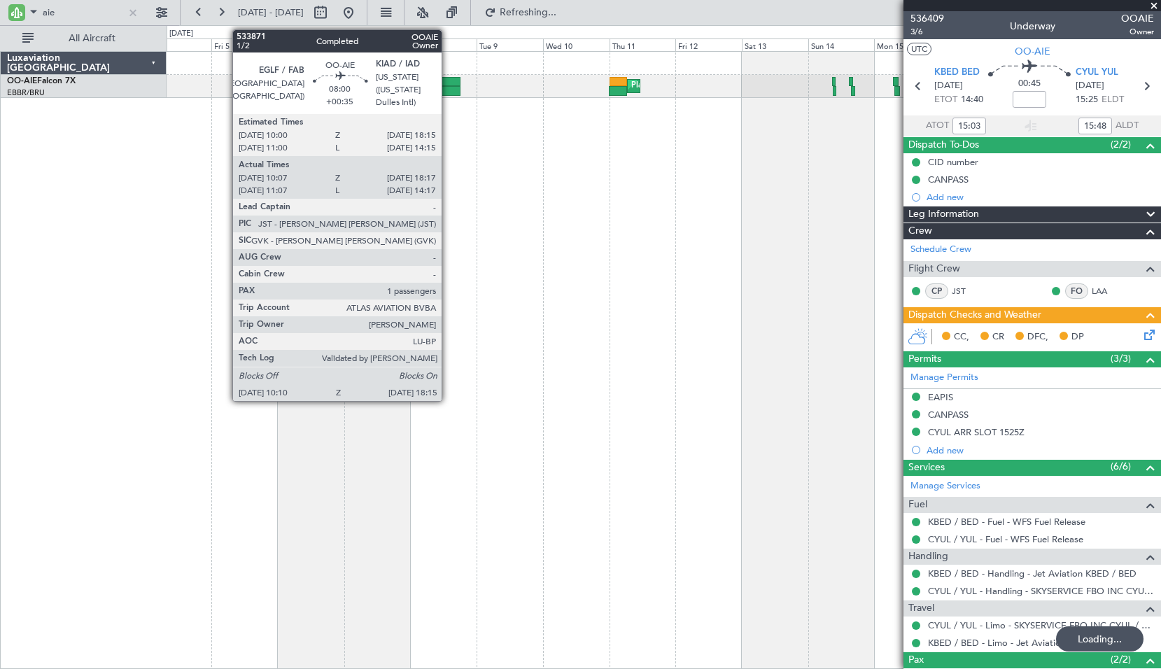
click at [448, 89] on div at bounding box center [449, 91] width 22 height 10
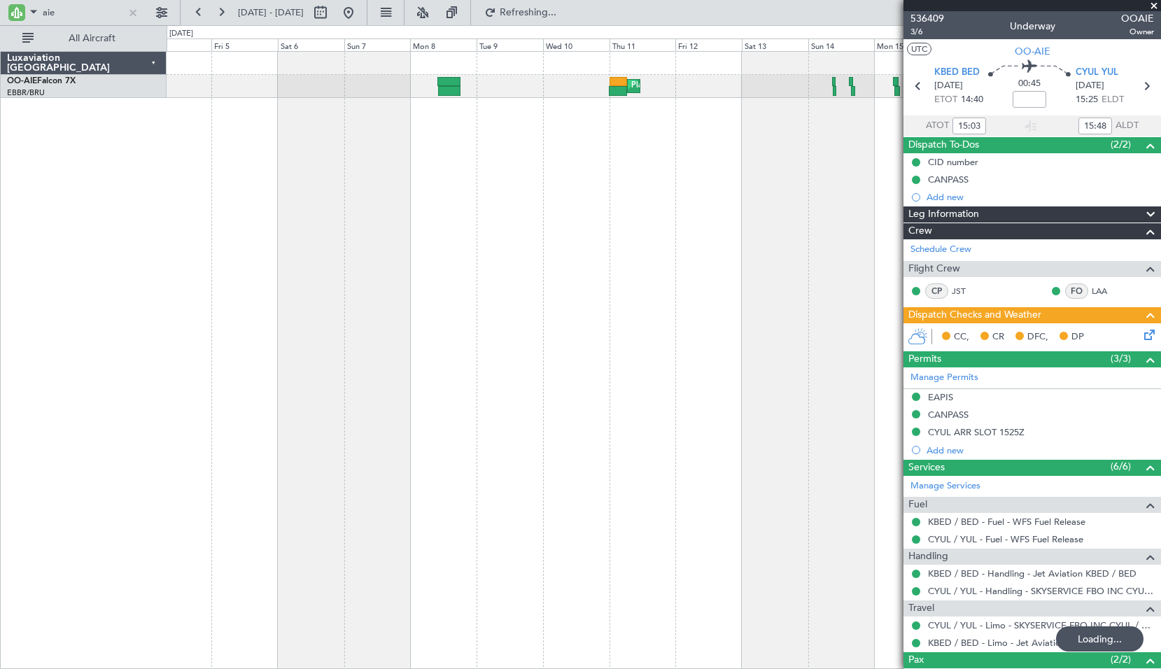
click at [457, 146] on div "Planned Maint [GEOGRAPHIC_DATA] ([GEOGRAPHIC_DATA])" at bounding box center [664, 360] width 994 height 618
type input "+00:35"
type input "10:17"
type input "18:12"
type input "1"
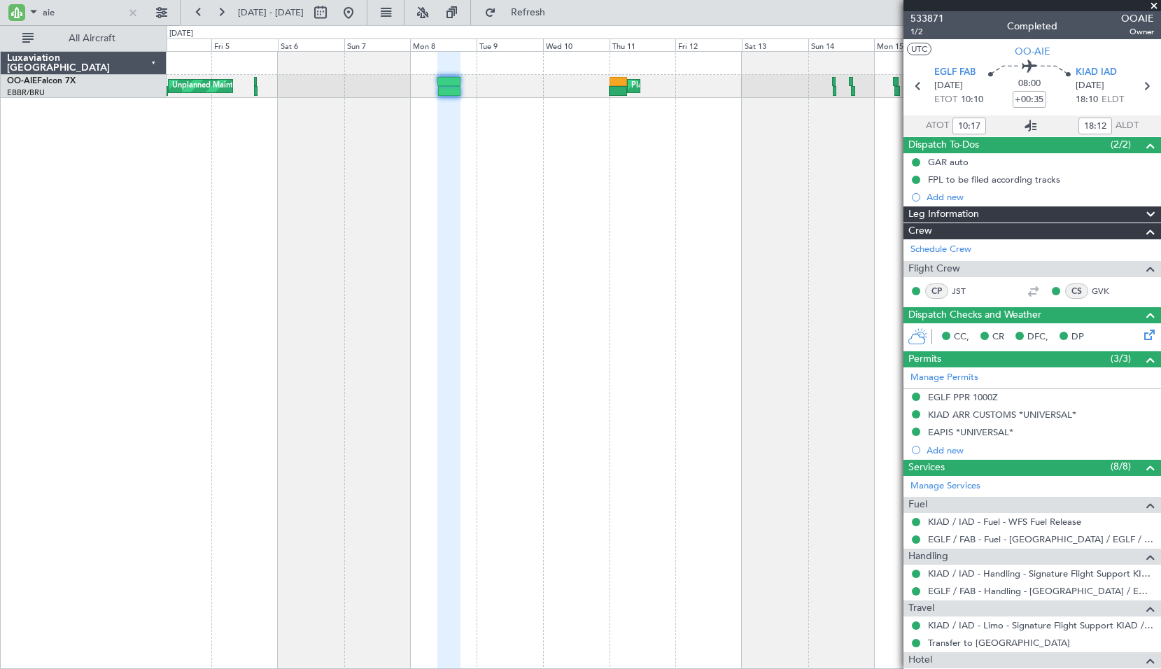
click at [1029, 125] on icon at bounding box center [1030, 126] width 17 height 17
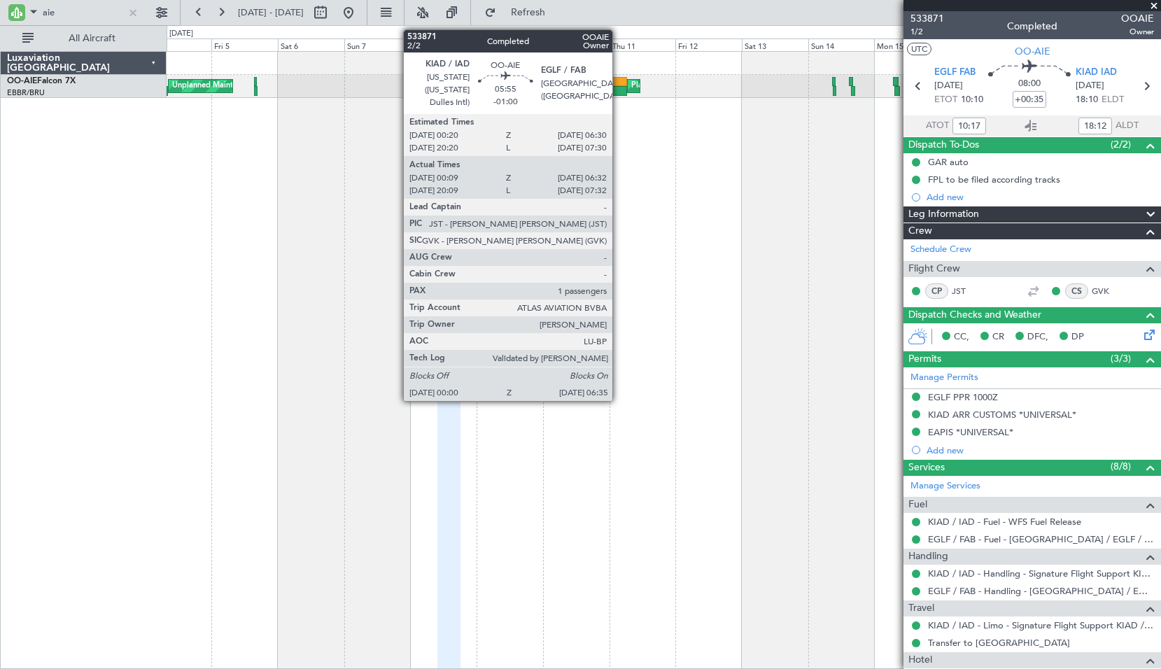
click at [619, 88] on div at bounding box center [618, 91] width 18 height 10
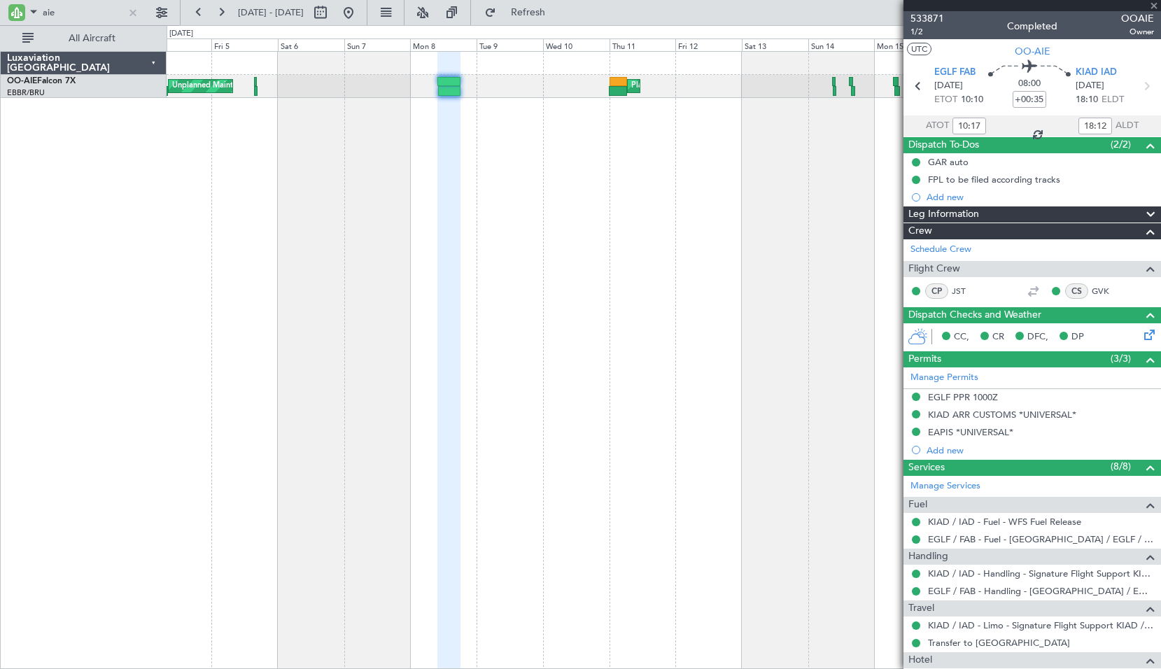
click at [642, 146] on div "Planned Maint London (Farnborough) Unplanned Maint Brussels (Brussels National)…" at bounding box center [664, 360] width 994 height 618
type input "-01:00"
type input "00:19"
type input "06:27"
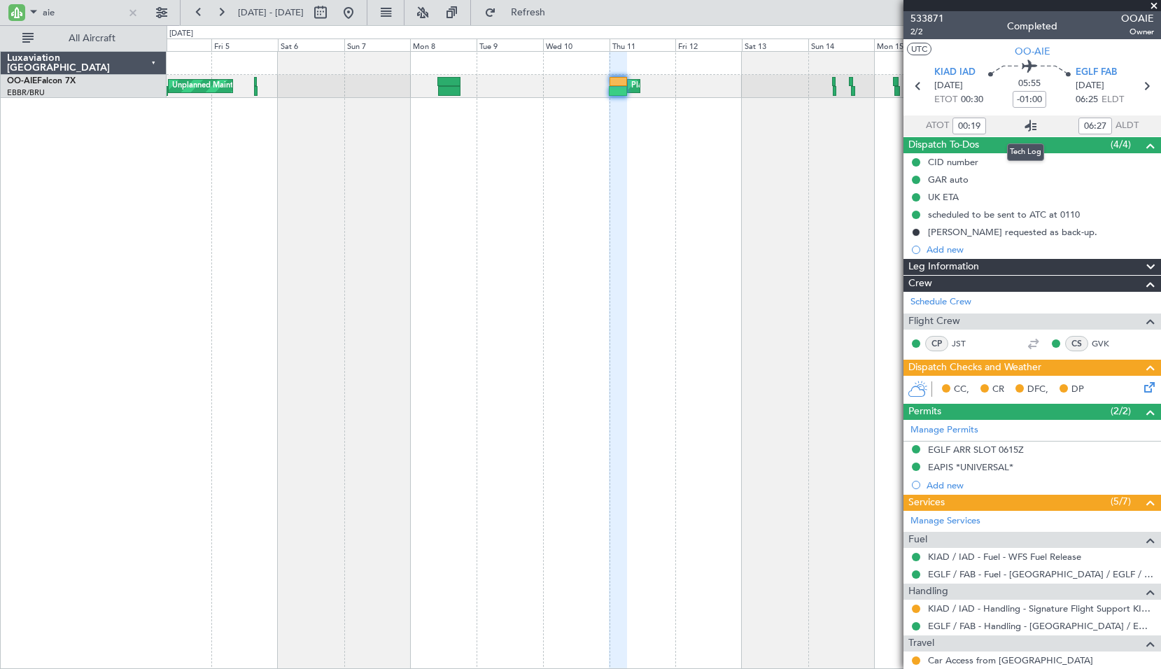
click at [1024, 127] on icon at bounding box center [1030, 126] width 17 height 17
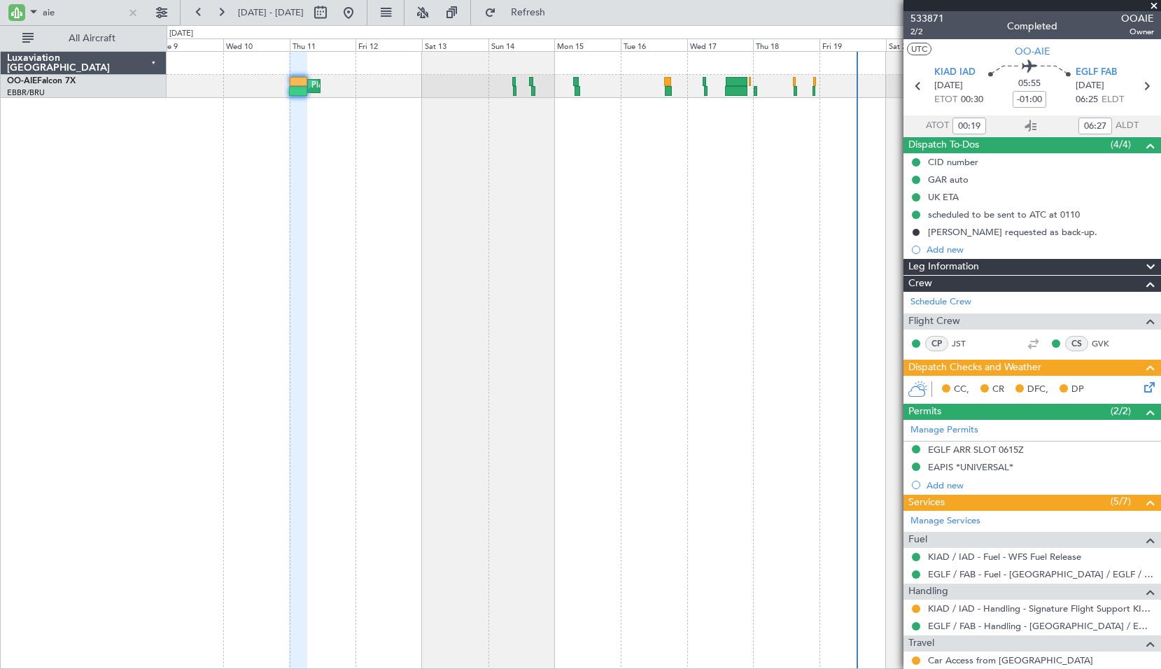
click at [453, 223] on div "Planned Maint London (Farnborough) Planned Maint London (Farnborough)" at bounding box center [664, 360] width 994 height 618
click at [1145, 87] on icon at bounding box center [1146, 86] width 18 height 18
type input "+00:10"
type input "09:26"
type input "10:09"
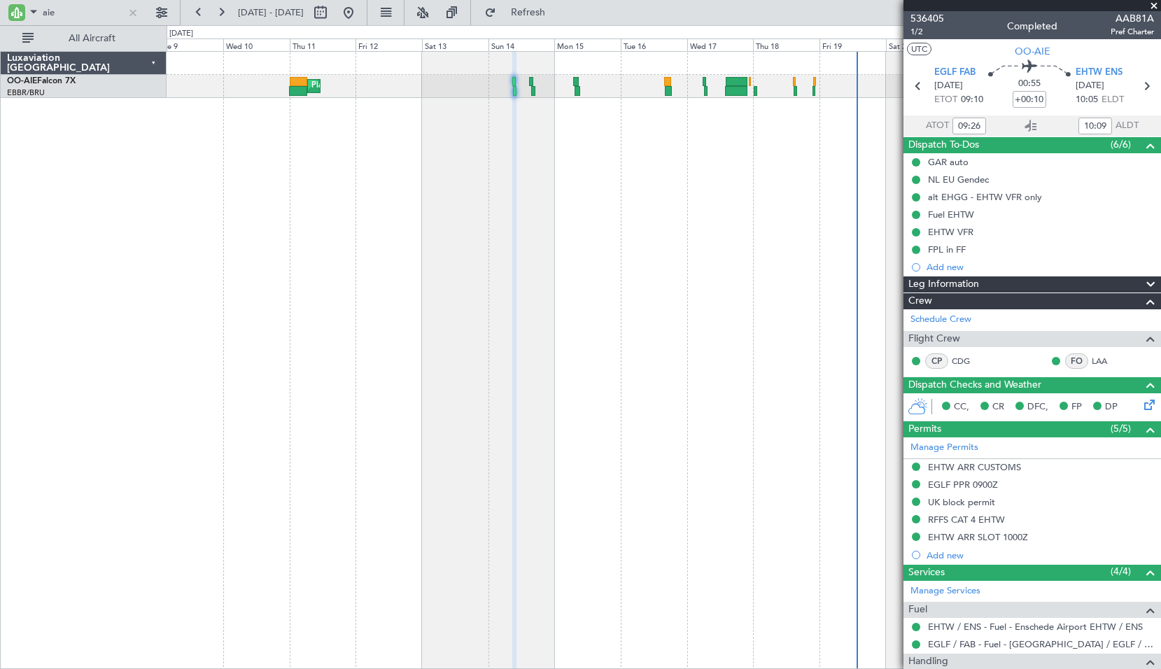
click at [733, 467] on div "Planned Maint London (Farnborough) Planned Maint London (Farnborough)" at bounding box center [664, 360] width 994 height 618
click at [1022, 129] on icon at bounding box center [1030, 126] width 17 height 17
click at [1137, 87] on icon at bounding box center [1146, 86] width 18 height 18
type input "+00:20"
type input "16:05"
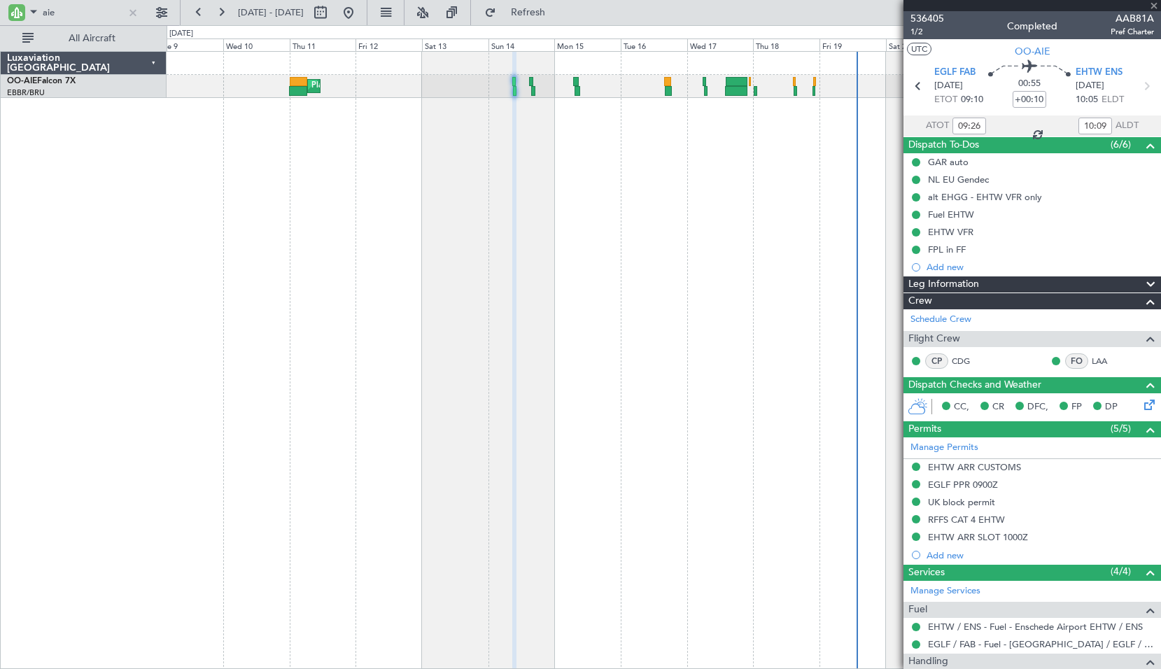
type input "17:11"
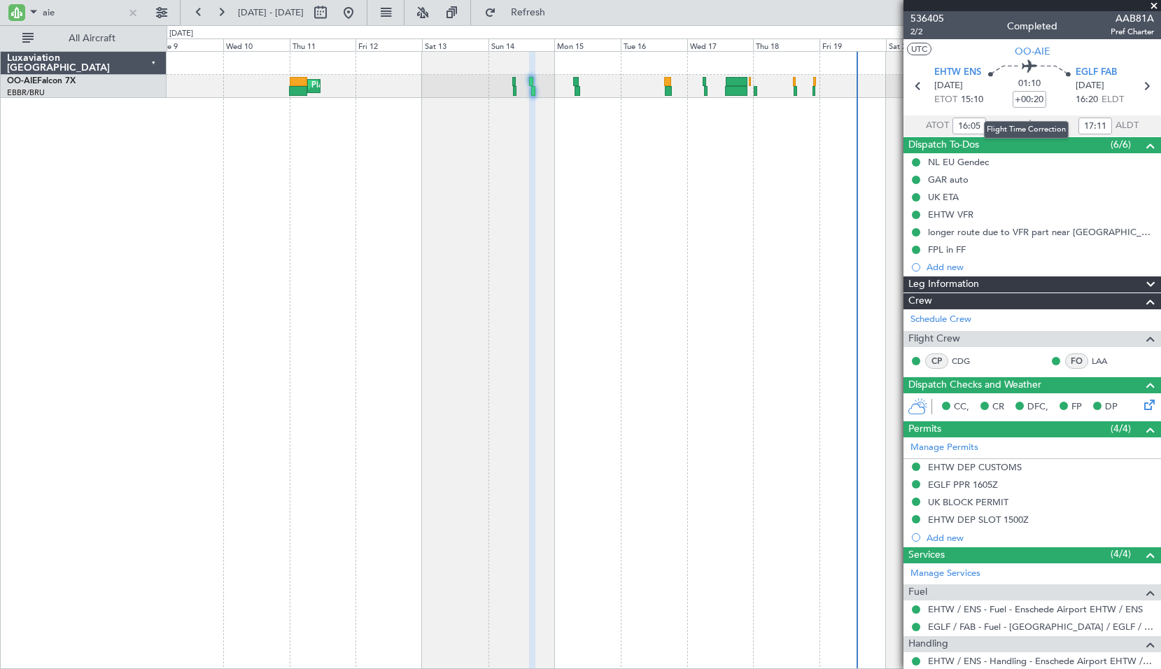
click at [1031, 120] on mat-tooltip-component "Flight Time Correction" at bounding box center [1026, 129] width 104 height 37
click at [1026, 125] on icon at bounding box center [1030, 126] width 17 height 17
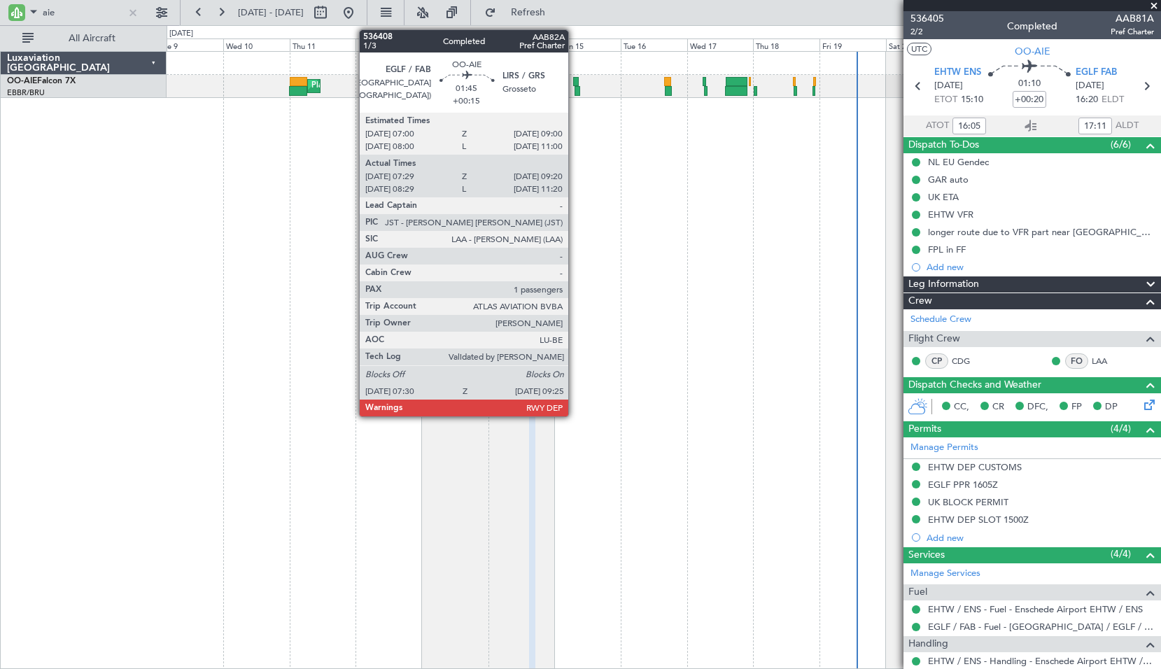
click at [574, 89] on div at bounding box center [577, 91] width 6 height 10
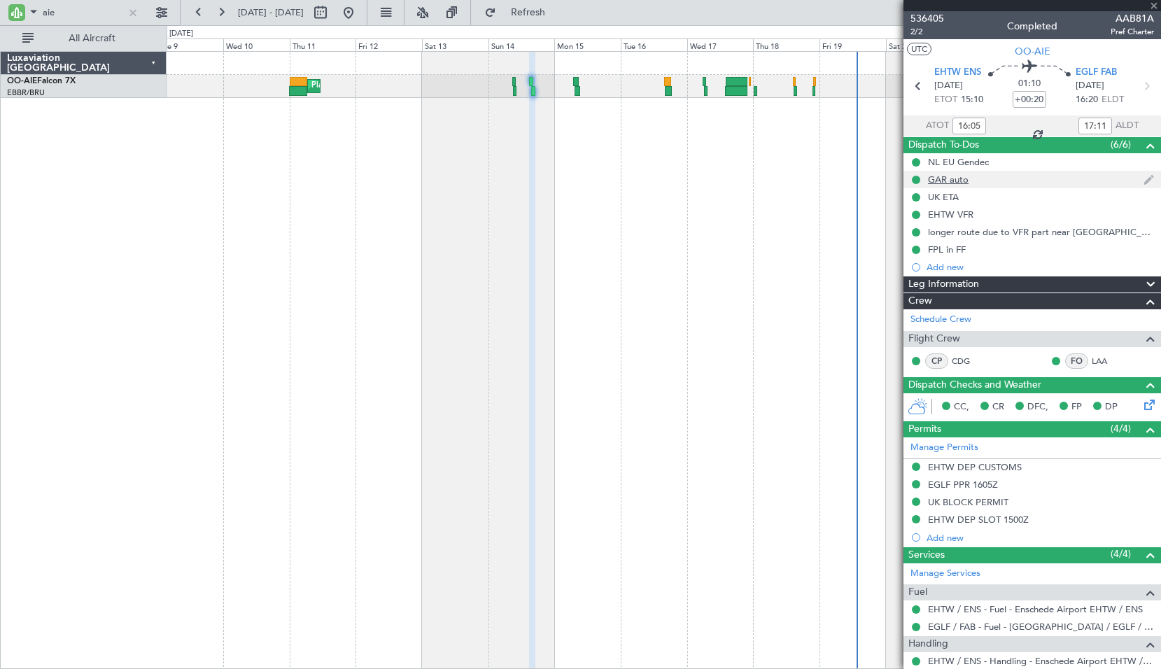
type input "+00:15"
type input "07:39"
type input "09:15"
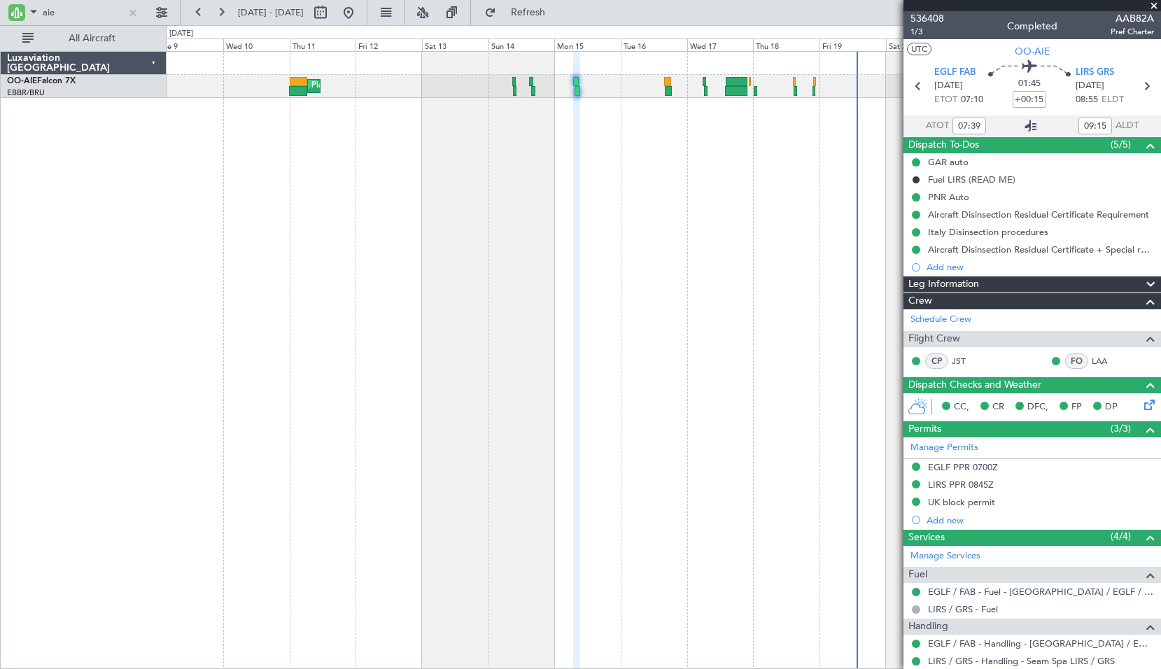
click at [1024, 122] on icon at bounding box center [1030, 126] width 17 height 17
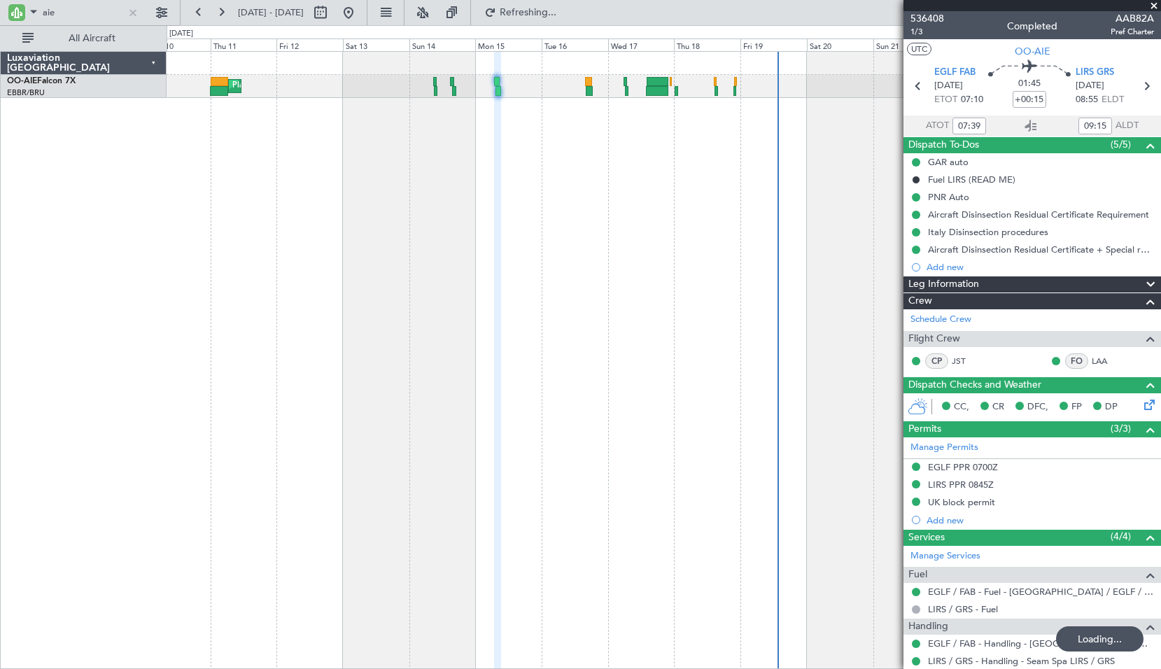
click at [568, 178] on div "Planned Maint London (Farnborough) Planned Maint London (Farnborough)" at bounding box center [664, 360] width 994 height 618
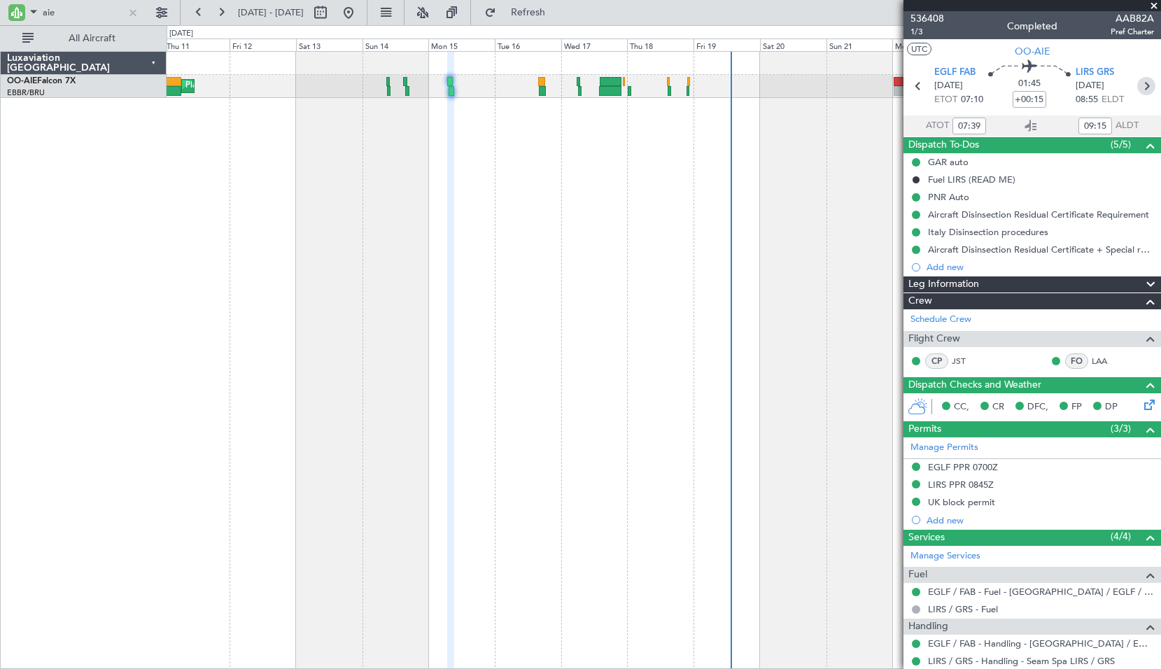
click at [1137, 89] on icon at bounding box center [1146, 86] width 18 height 18
type input "+00:20"
type input "16:24"
type input "18:32"
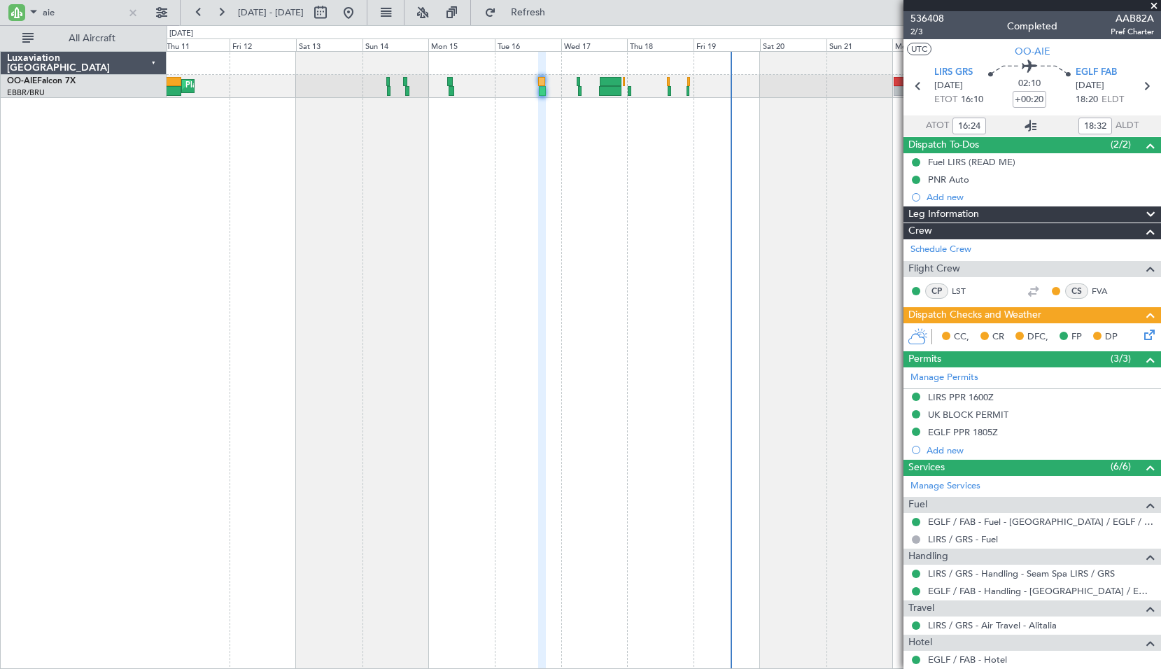
click at [1024, 121] on icon at bounding box center [1030, 126] width 17 height 17
type input "18:24"
type input "19:32"
type input "16:24"
type input "18:32"
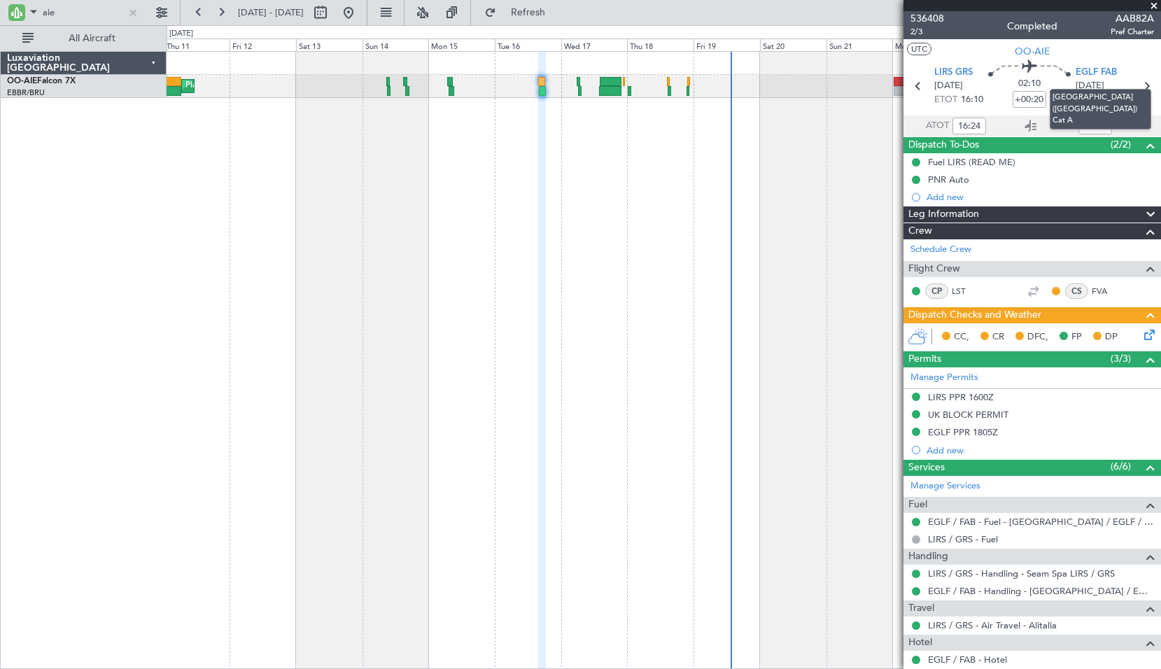
click at [1138, 91] on mat-tooltip-component "London (Farnborough) Cat A" at bounding box center [1100, 109] width 121 height 60
click at [1137, 85] on mat-tooltip-component "London (Farnborough) Cat A" at bounding box center [1100, 109] width 121 height 60
click at [1137, 85] on icon at bounding box center [1146, 86] width 18 height 18
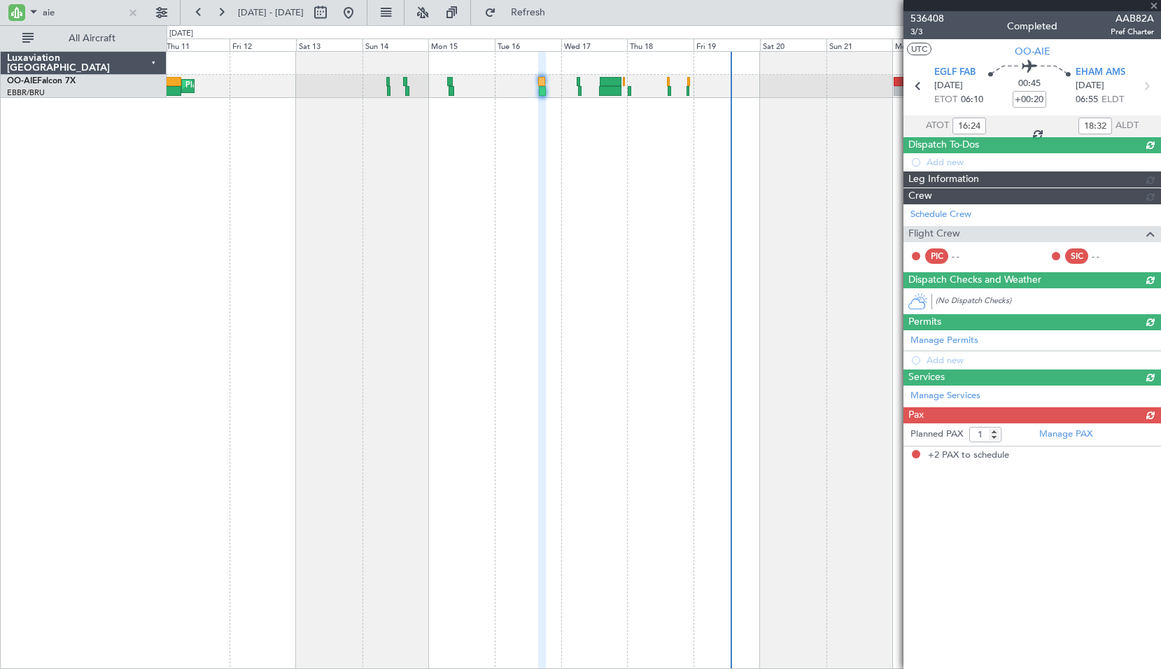
type input "06:34"
type input "07:23"
type input "2"
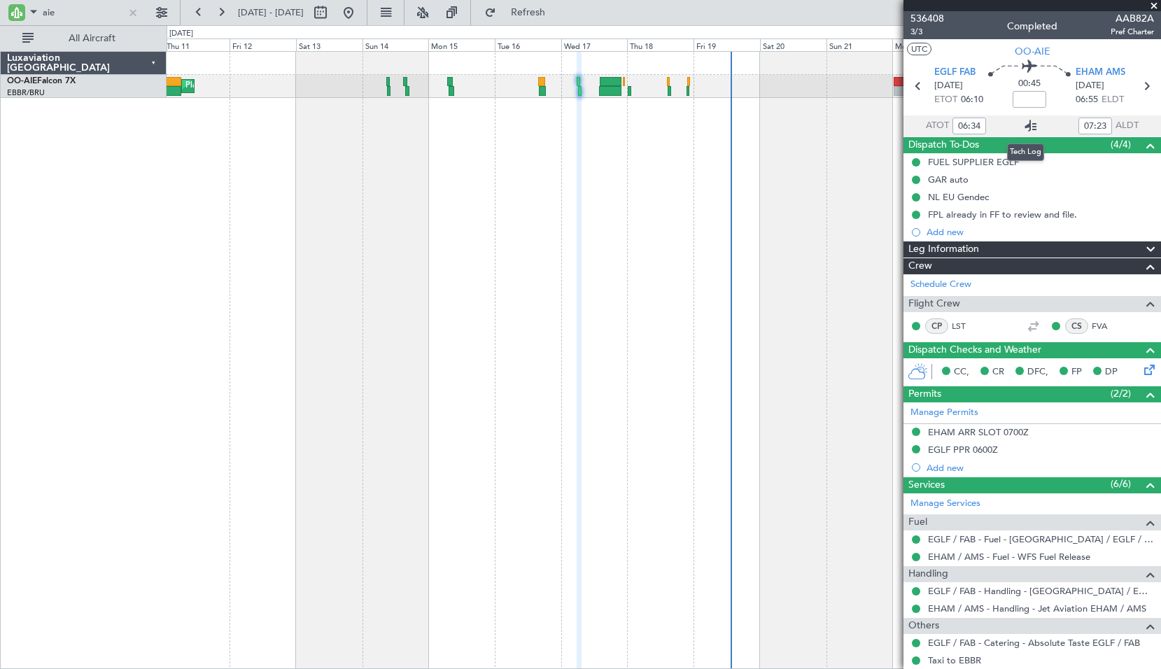
click at [1022, 125] on icon at bounding box center [1030, 126] width 17 height 17
drag, startPoint x: 1138, startPoint y: 87, endPoint x: 1092, endPoint y: 99, distance: 47.7
click at [1138, 87] on icon at bounding box center [1146, 86] width 18 height 18
click at [608, 195] on div "Planned Maint London (Farnborough) Planned Maint London (Farnborough)" at bounding box center [664, 360] width 994 height 618
type input "+00:35"
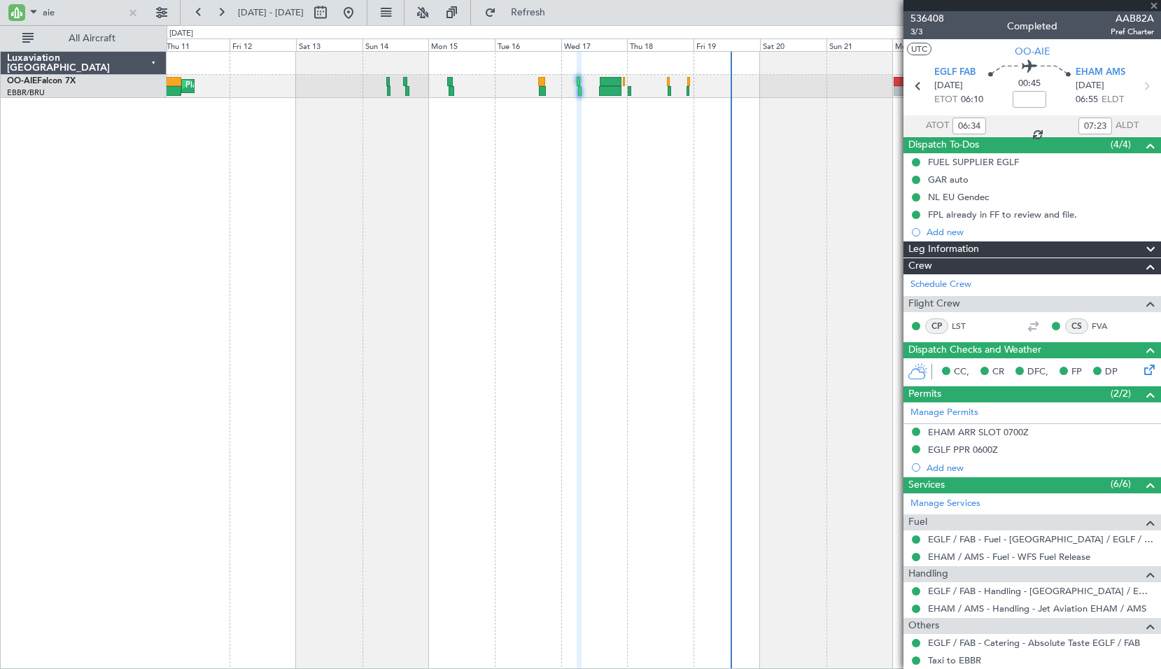
type input "14:16"
type input "21:48"
type input "1"
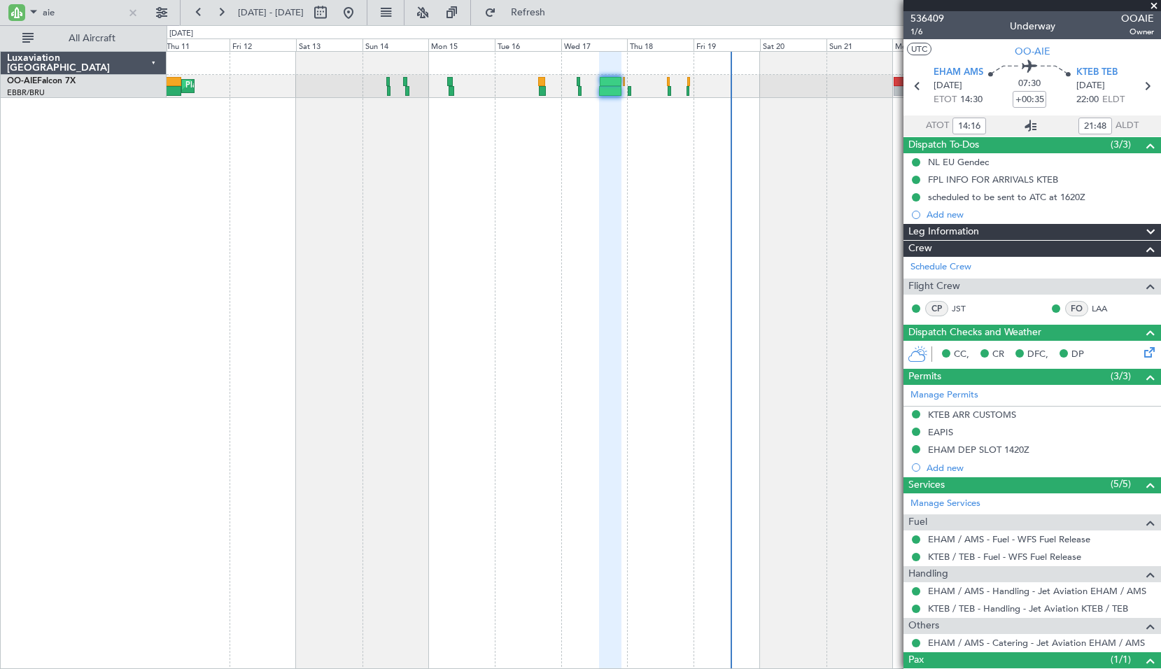
click at [1024, 127] on icon at bounding box center [1030, 126] width 17 height 17
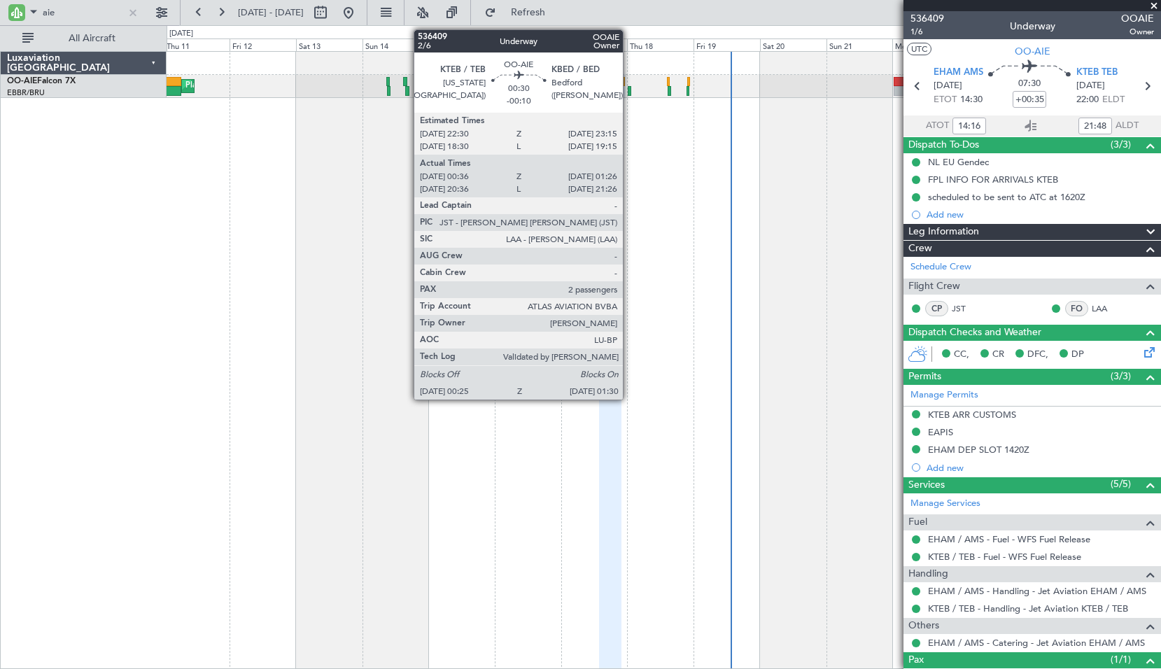
click at [629, 89] on div at bounding box center [629, 91] width 3 height 10
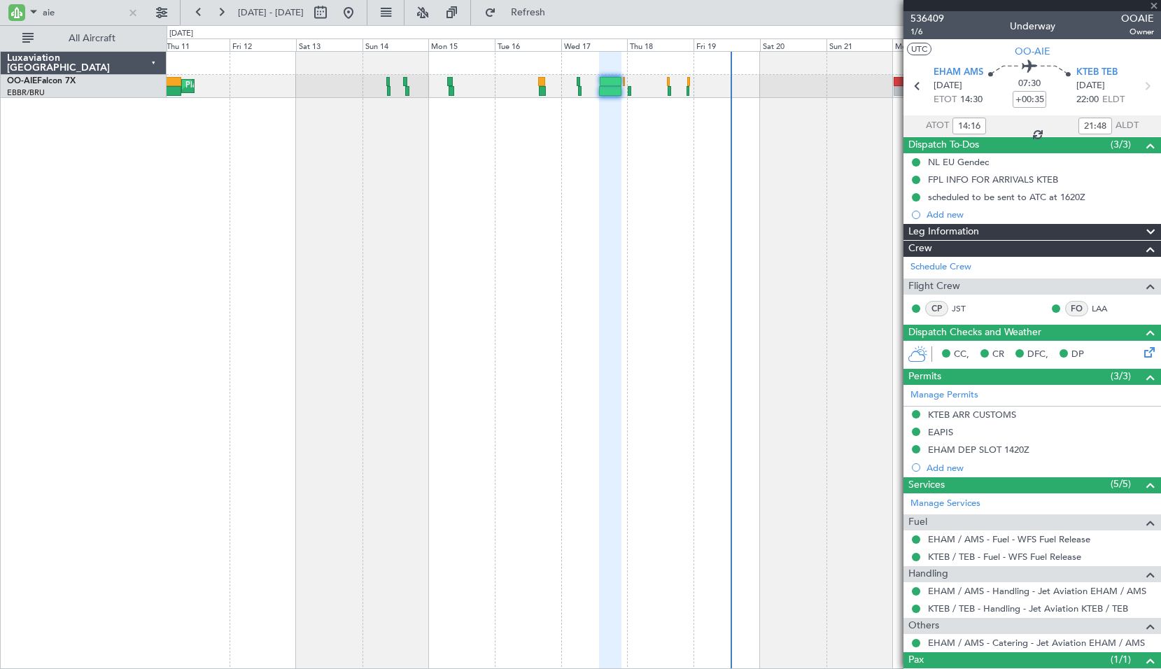
click at [640, 130] on div "Planned Maint London (Farnborough) Planned Maint London (Farnborough)" at bounding box center [664, 360] width 994 height 618
type input "-00:10"
type input "00:46"
type input "01:21"
type input "2"
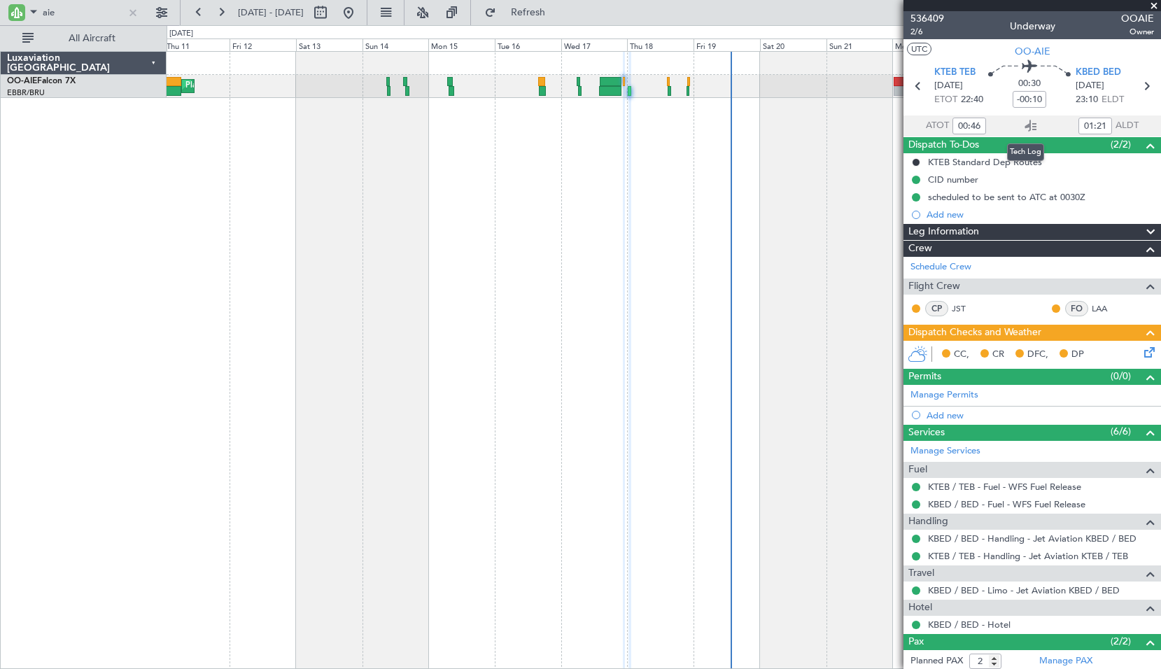
click at [1025, 127] on icon at bounding box center [1030, 126] width 17 height 17
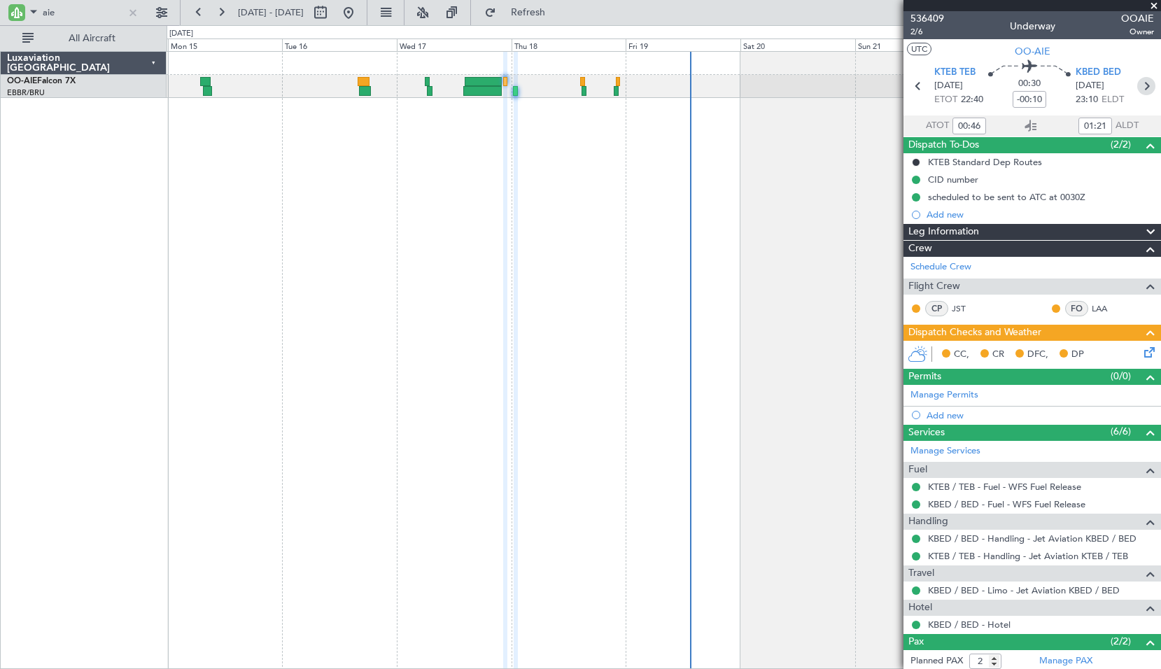
click at [1139, 86] on icon at bounding box center [1146, 86] width 18 height 18
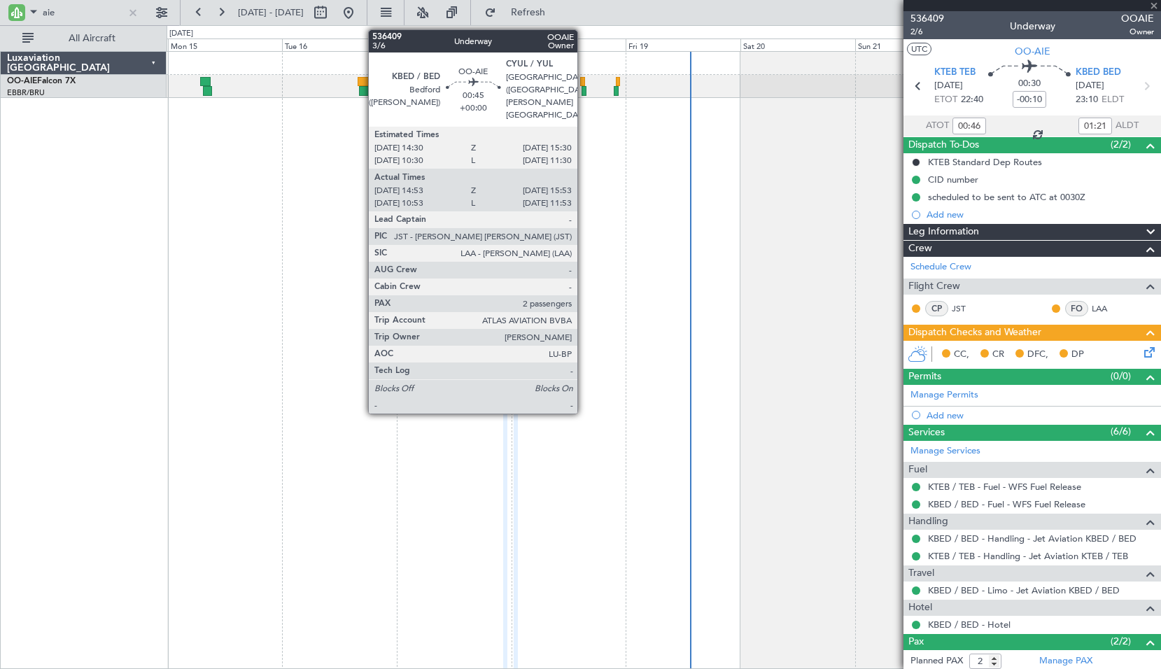
type input "15:03"
type input "15:48"
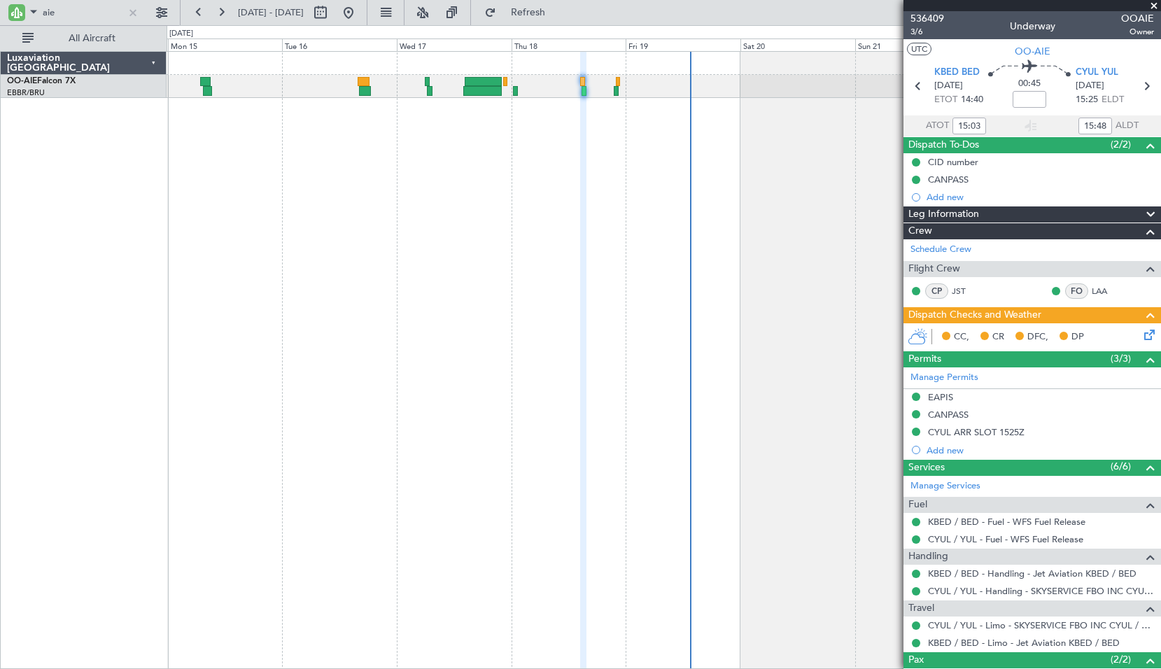
type input "11:03"
type input "11:48"
type input "15:03"
type input "15:48"
click at [917, 31] on span "3/6" at bounding box center [927, 32] width 34 height 12
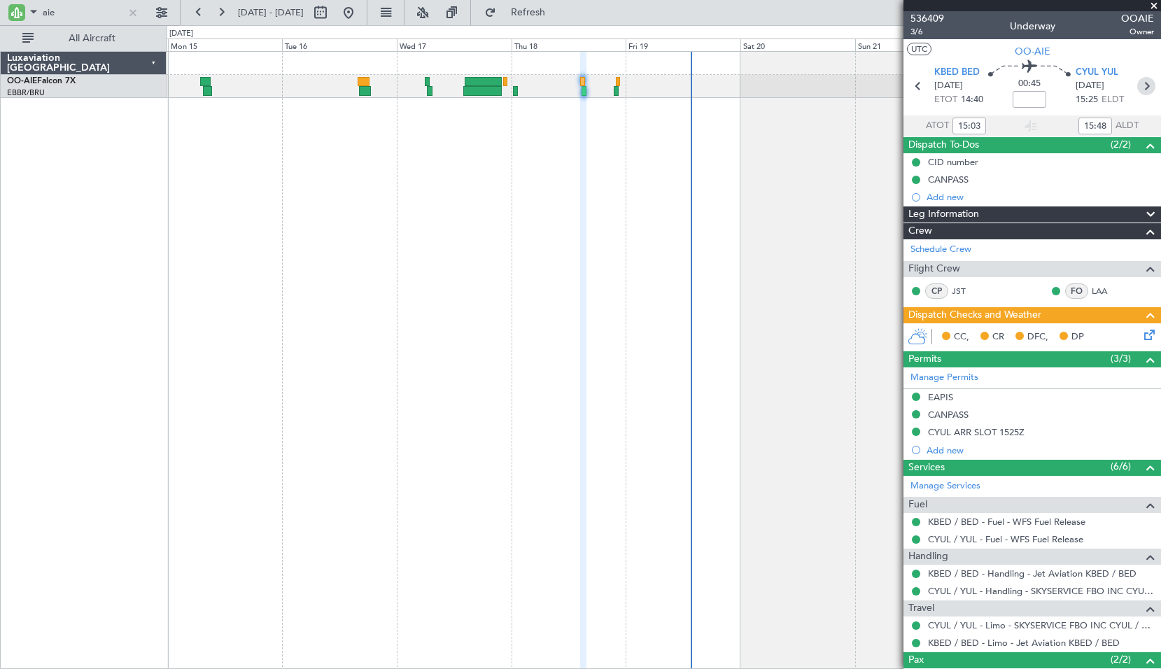
click at [1138, 92] on icon at bounding box center [1146, 86] width 18 height 18
click at [722, 209] on div at bounding box center [664, 360] width 994 height 618
type input "-00:05"
type input "21:49"
type input "22:28"
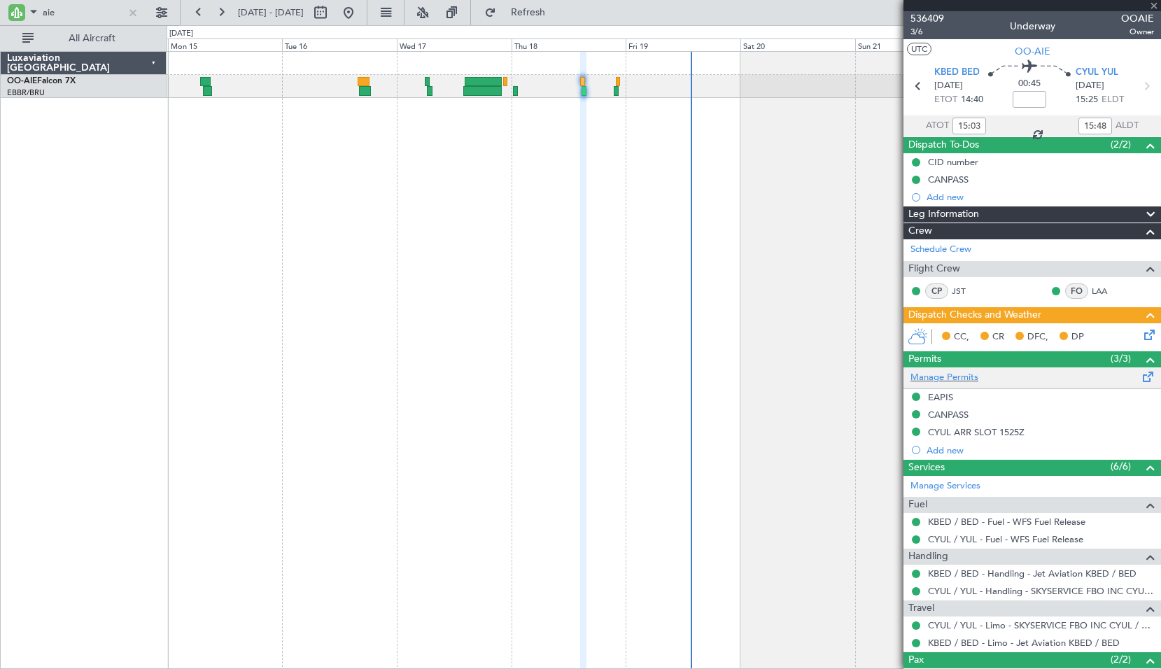
type input "4"
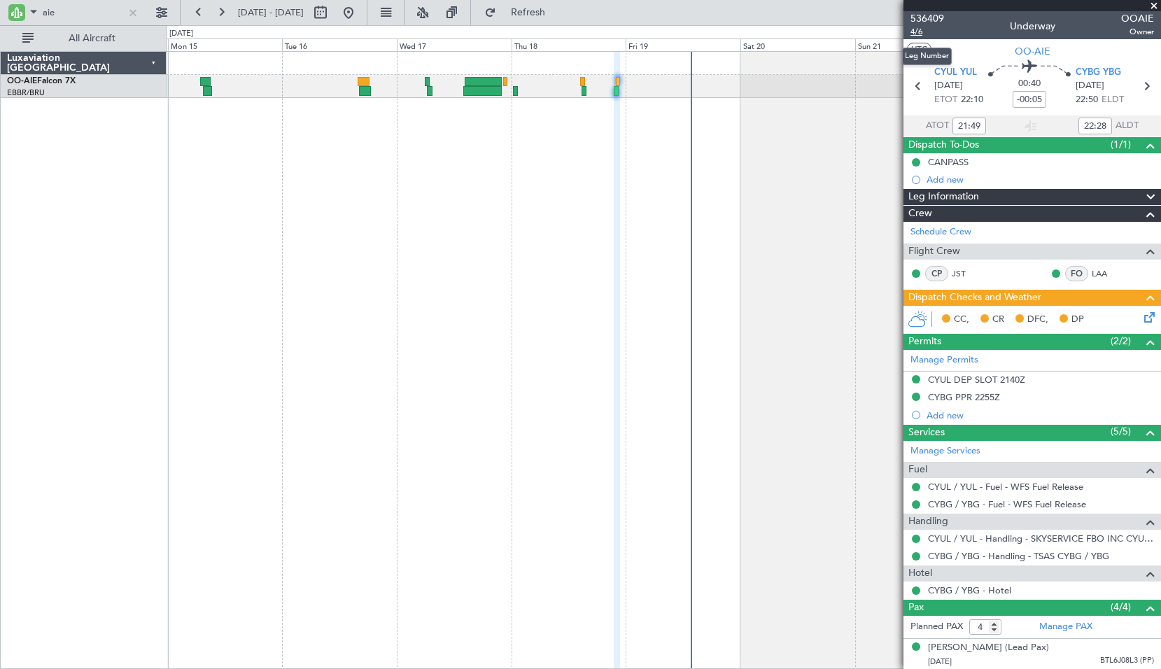
click at [915, 31] on span "4/6" at bounding box center [927, 32] width 34 height 12
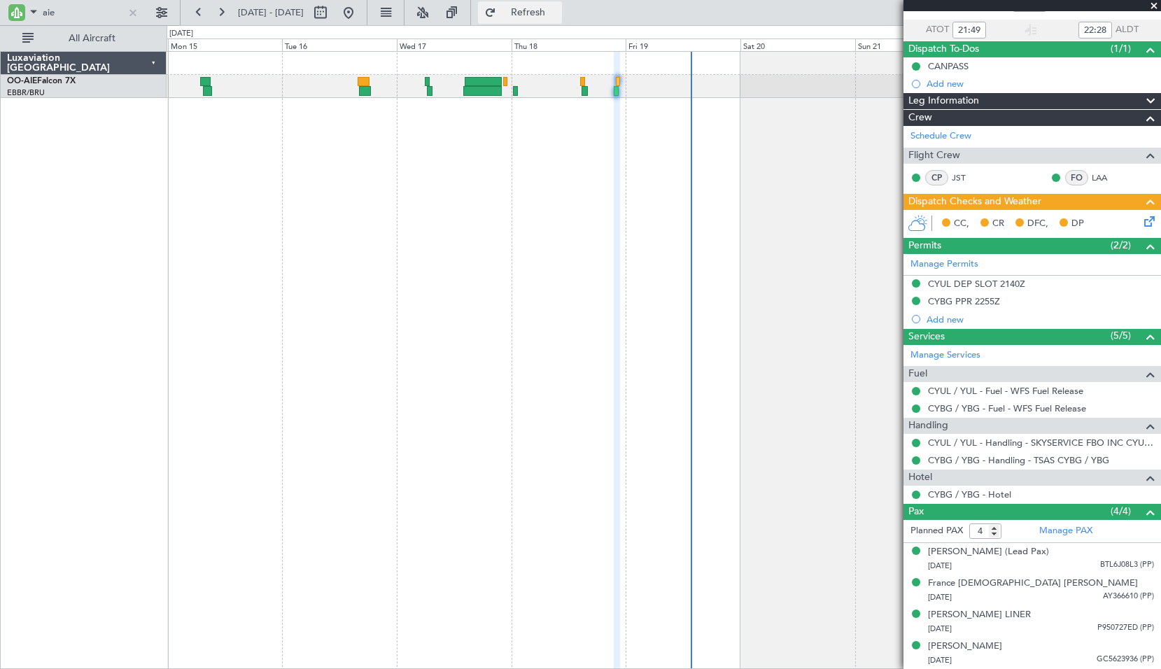
click at [558, 13] on span "Refresh" at bounding box center [528, 13] width 59 height 10
click at [767, 224] on div at bounding box center [664, 360] width 994 height 618
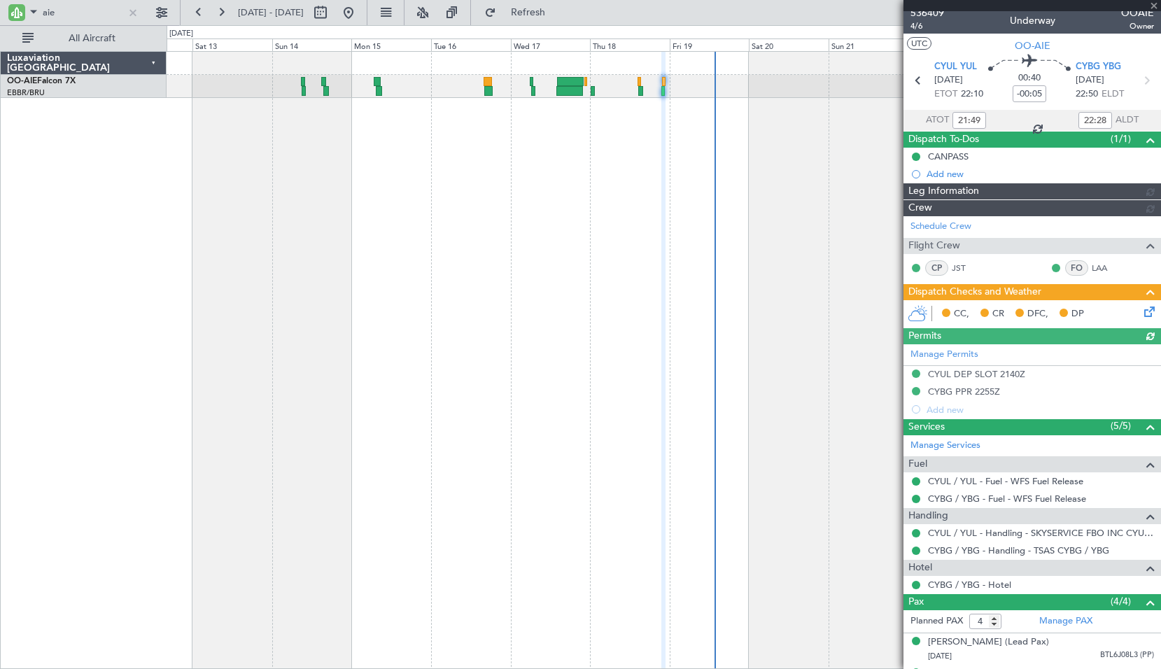
scroll to position [0, 0]
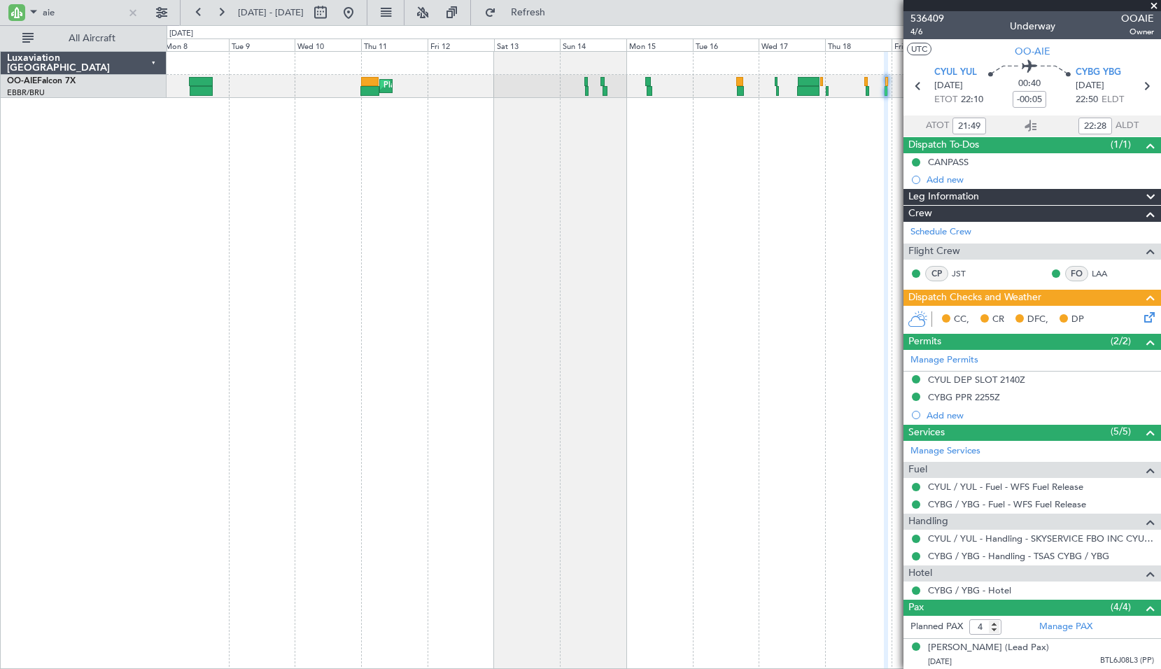
click at [761, 270] on div "Planned Maint London (Farnborough) Unplanned Maint Brussels (Brussels National)…" at bounding box center [664, 360] width 994 height 618
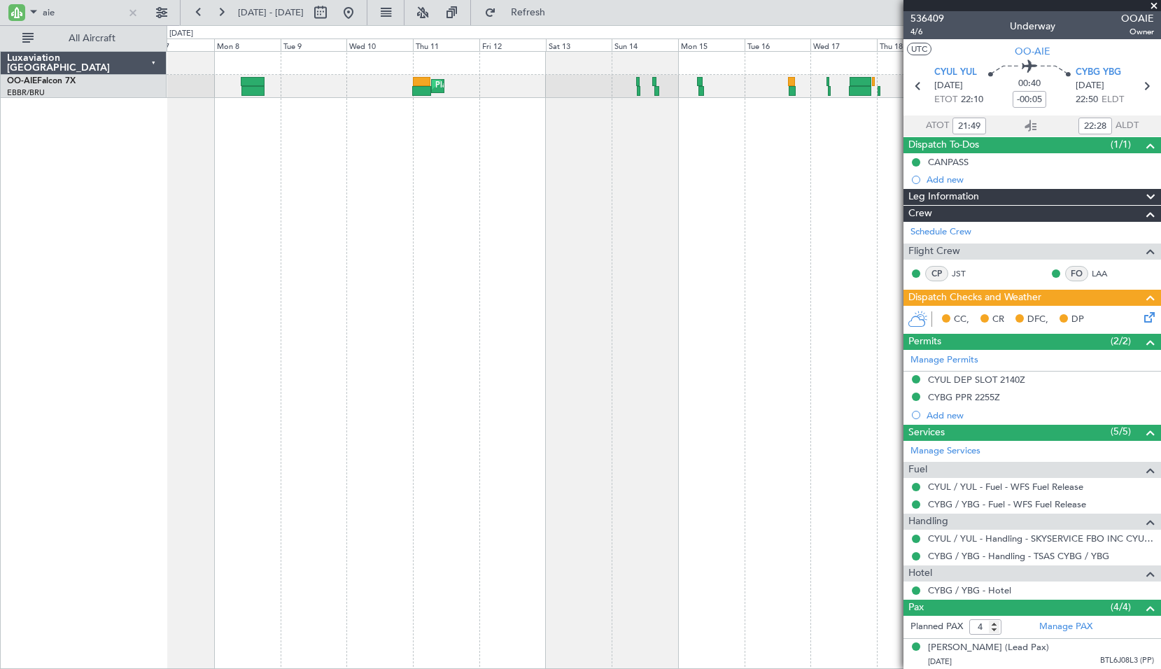
click at [784, 283] on div "Planned Maint London (Farnborough) Unplanned Maint Brussels (Brussels National)" at bounding box center [664, 360] width 994 height 618
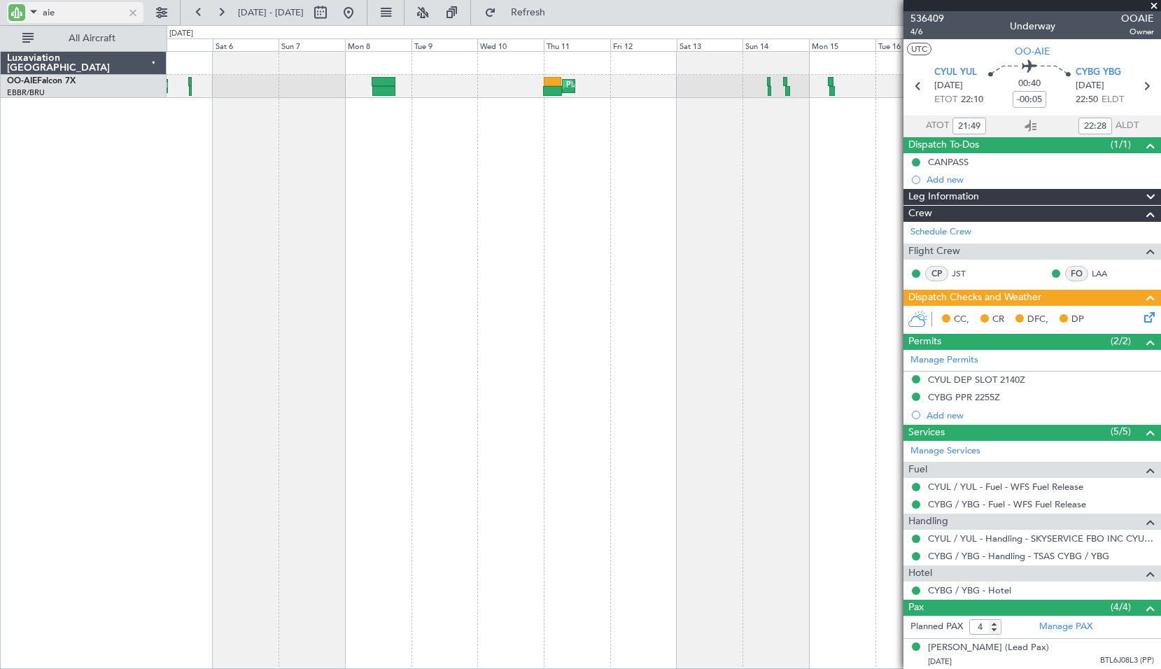
click at [79, 13] on input "aie" at bounding box center [83, 12] width 80 height 21
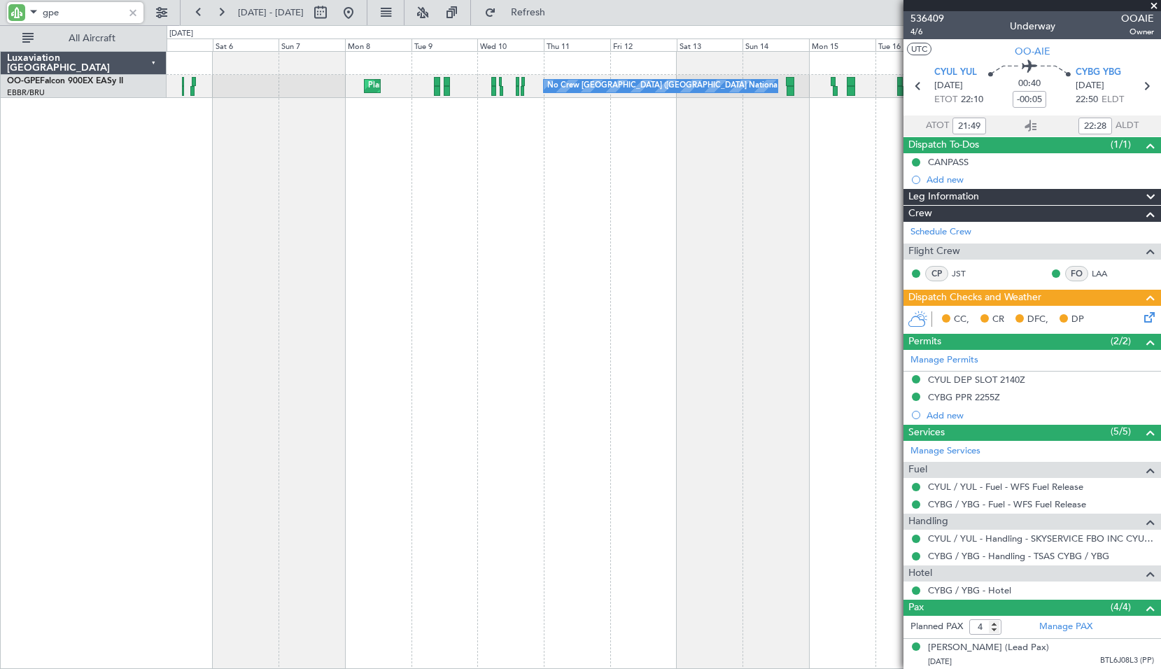
type input "gpe"
click at [367, 24] on fb-range-datepicker "05 Sep 2025 - 20 Sep 2025" at bounding box center [274, 12] width 188 height 25
click at [360, 16] on button at bounding box center [348, 12] width 22 height 22
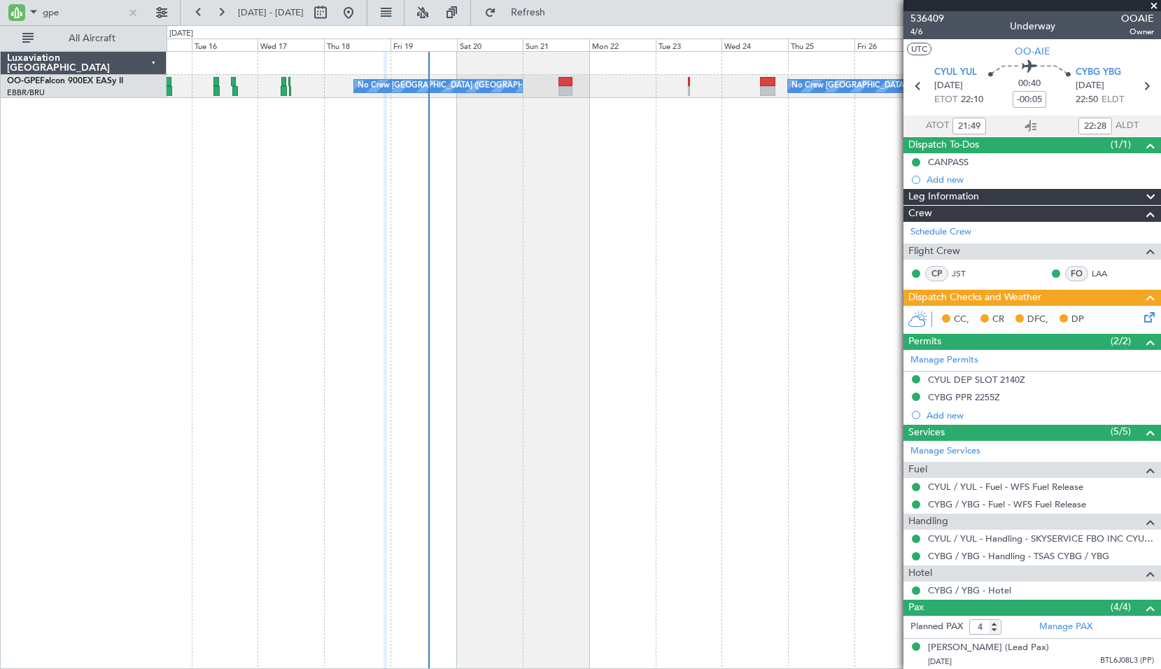
click at [383, 367] on div "No Crew Brussels (Brussels National) No Crew Brussels (Brussels National) Plann…" at bounding box center [664, 360] width 994 height 618
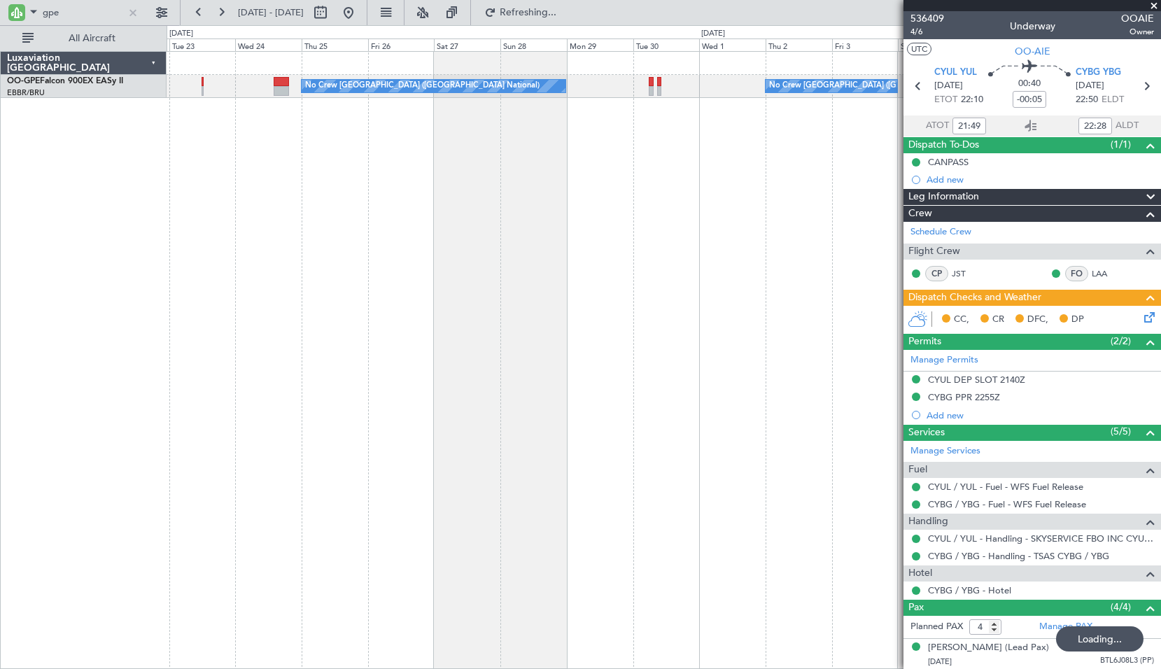
click at [374, 384] on div "Planned Maint Brussels (Brussels National) No Crew Brussels (Brussels National)…" at bounding box center [664, 360] width 994 height 618
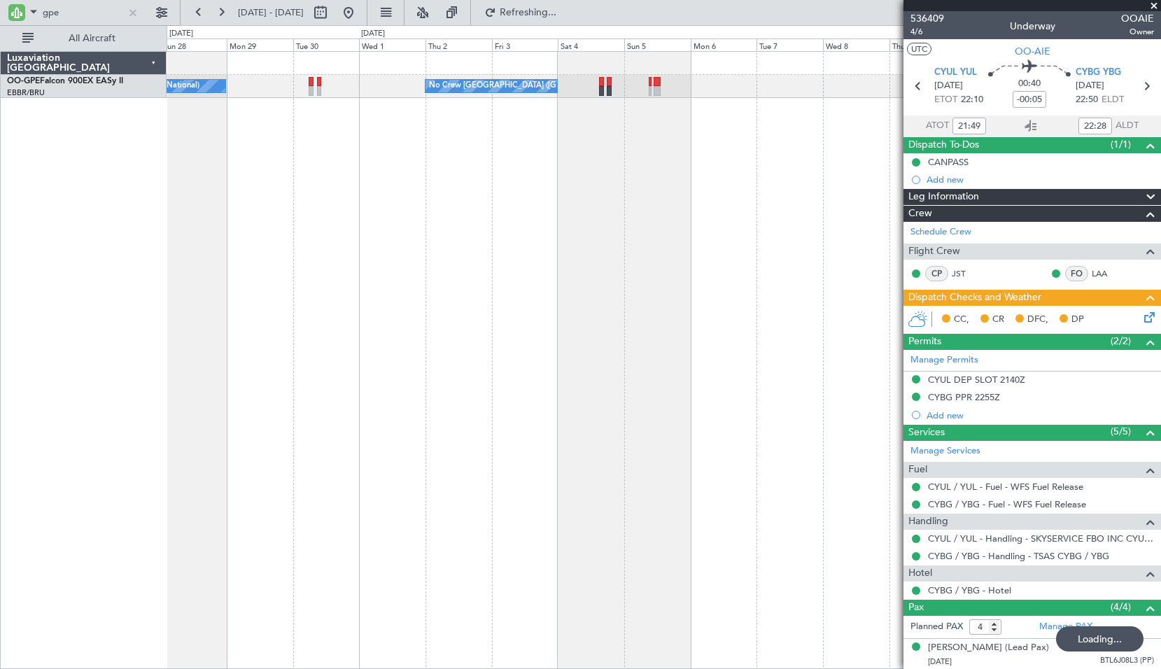
click at [308, 373] on div "No Crew Brussels (Brussels National) No Crew Brussels (Brussels National) No Cr…" at bounding box center [664, 360] width 994 height 618
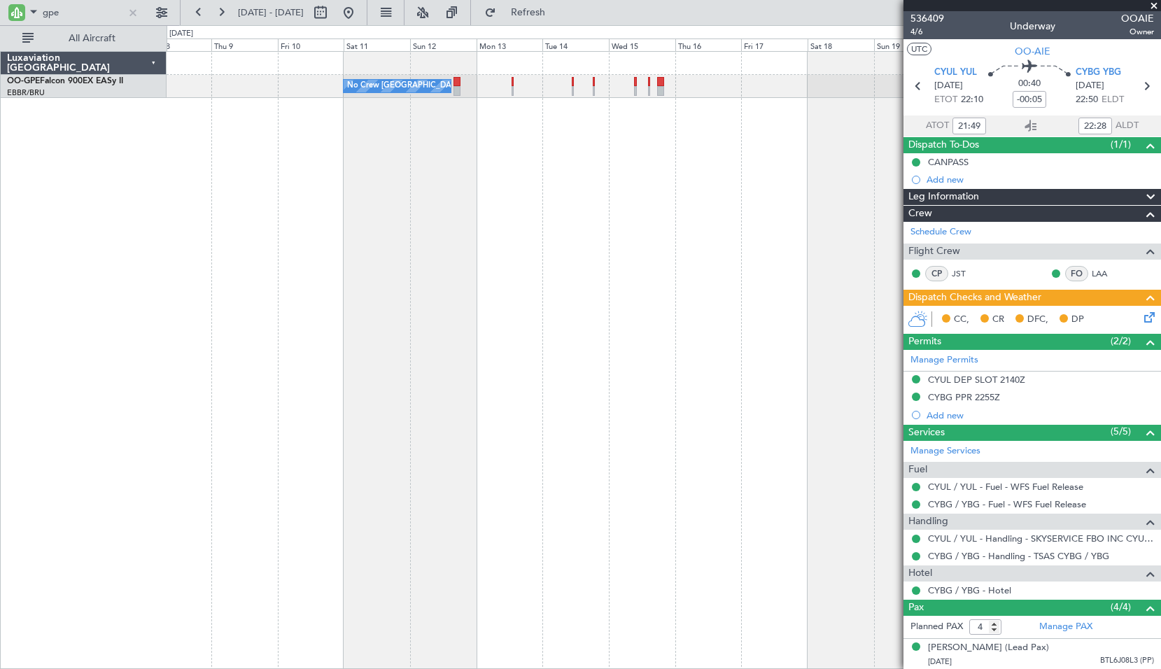
click at [87, 388] on div "No Crew Brussels (Brussels National) No Crew Brussels (Brussels National) Plann…" at bounding box center [580, 347] width 1161 height 644
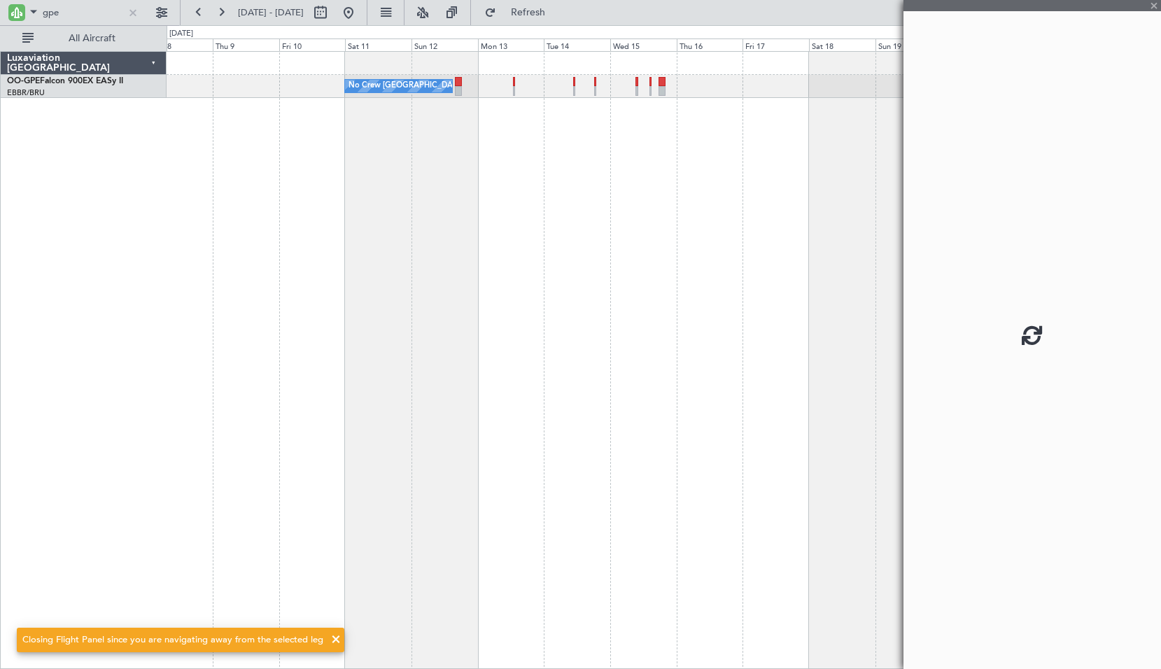
click at [529, 182] on div "No Crew Brussels (Brussels National) Planned Maint Nurnberg No Crew Brussels (B…" at bounding box center [664, 360] width 994 height 618
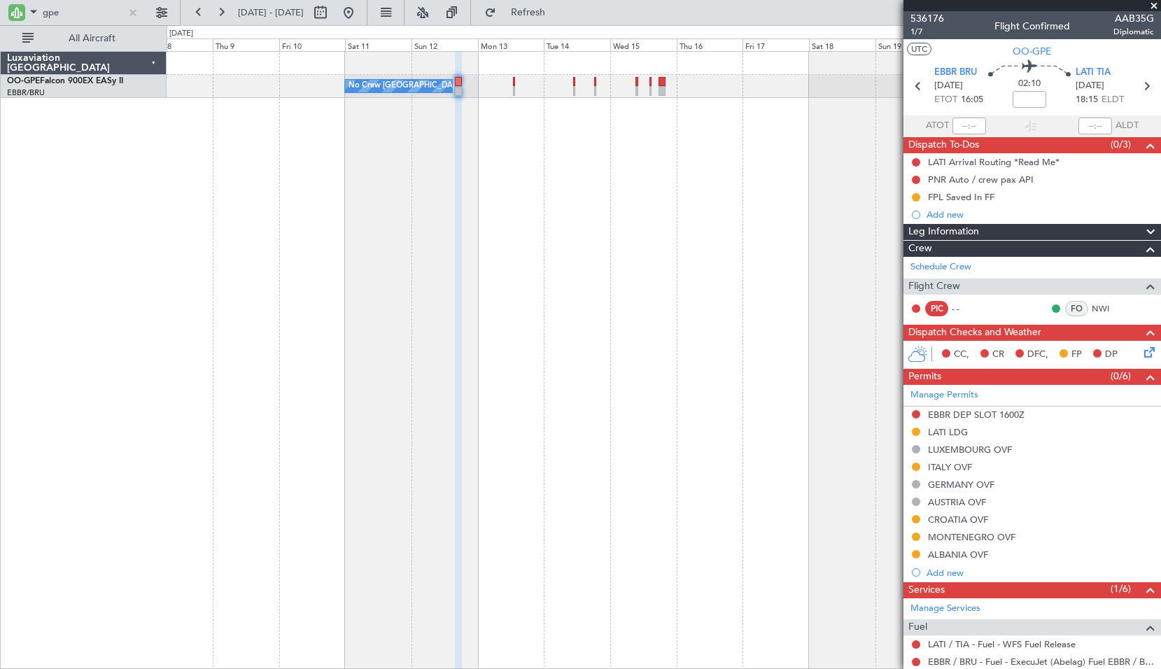
click at [693, 494] on div "No Crew Brussels (Brussels National) Planned Maint Nurnberg No Crew Brussels (B…" at bounding box center [664, 360] width 994 height 618
